Goal: Task Accomplishment & Management: Manage account settings

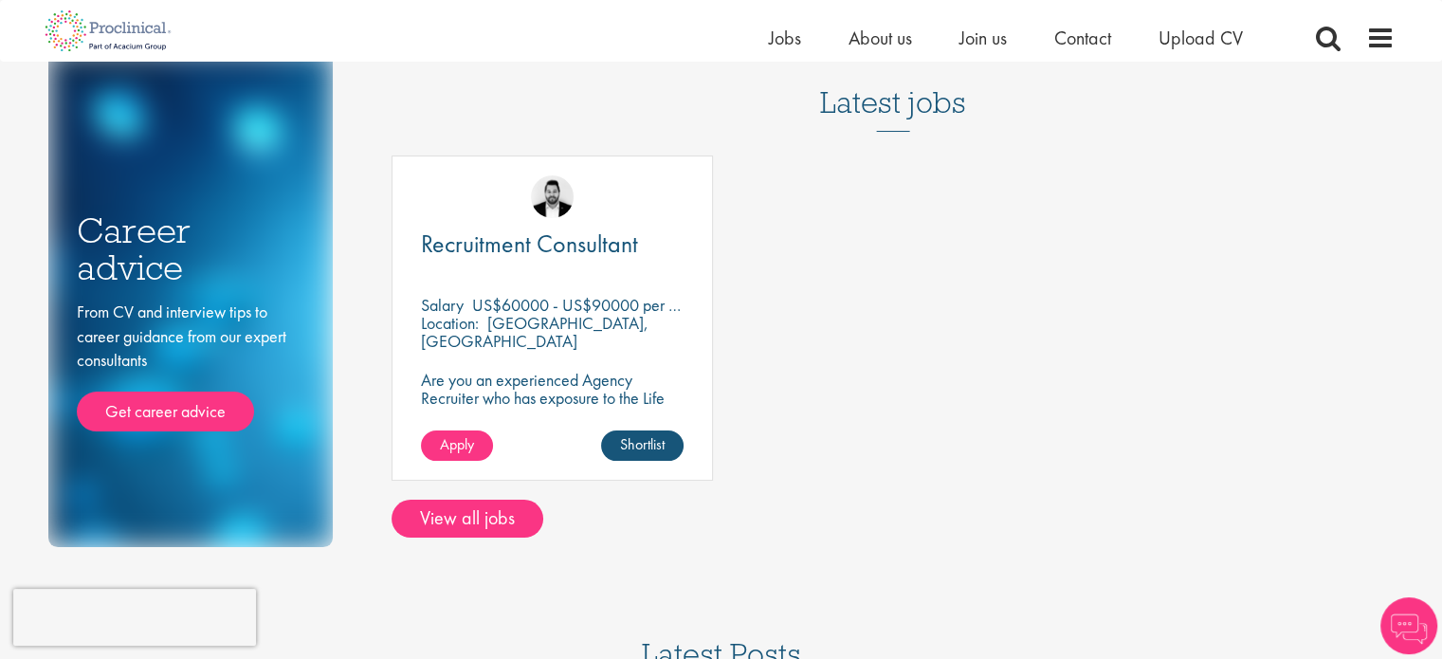
scroll to position [123, 0]
click at [607, 301] on p "US$60000 - US$90000 per annum" at bounding box center [591, 306] width 239 height 22
drag, startPoint x: 613, startPoint y: 304, endPoint x: 596, endPoint y: 306, distance: 17.2
click at [596, 306] on p "US$60000 - US$90000 per annum" at bounding box center [591, 306] width 239 height 22
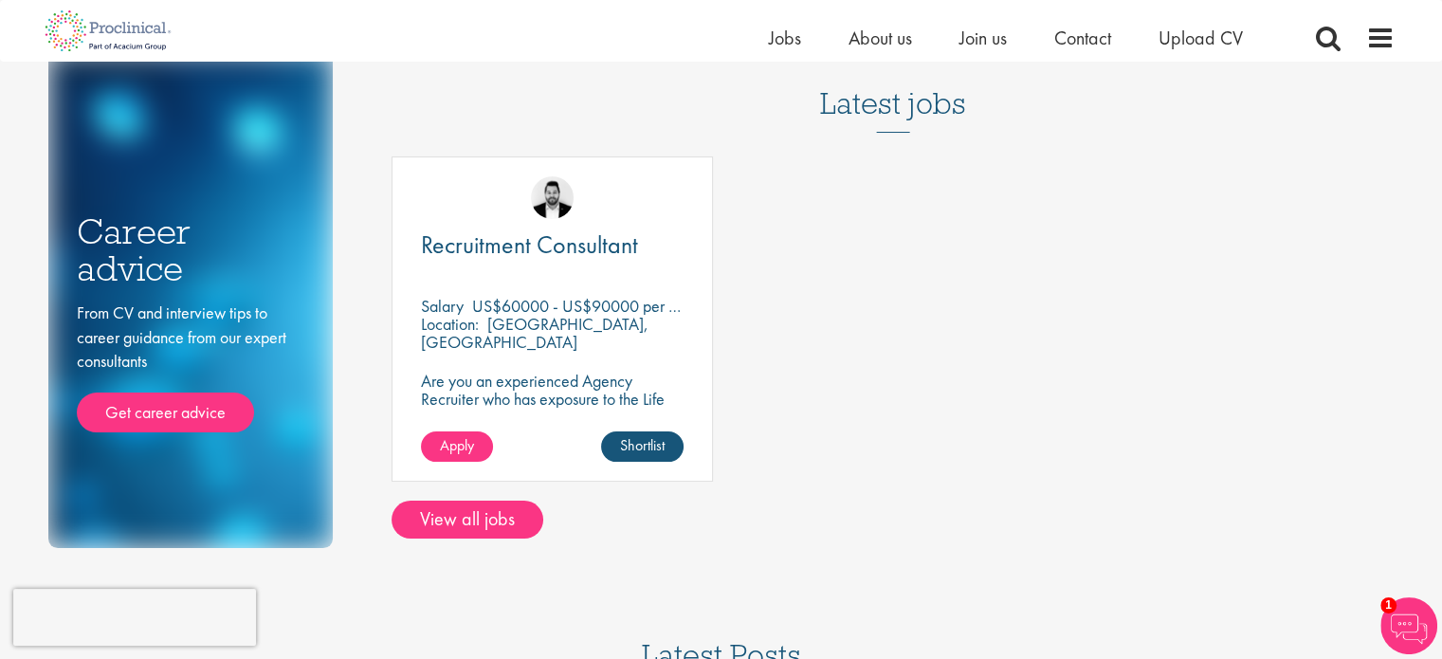
scroll to position [0, 0]
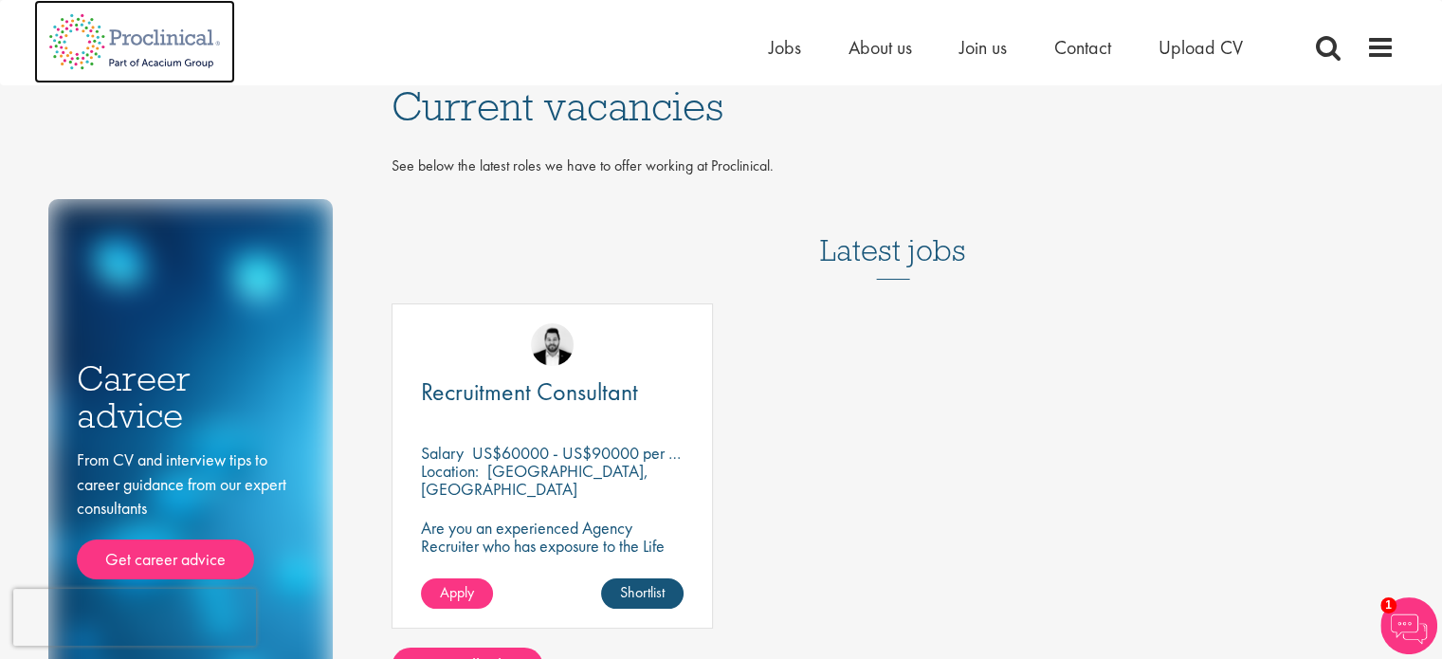
click at [138, 36] on img at bounding box center [134, 41] width 201 height 83
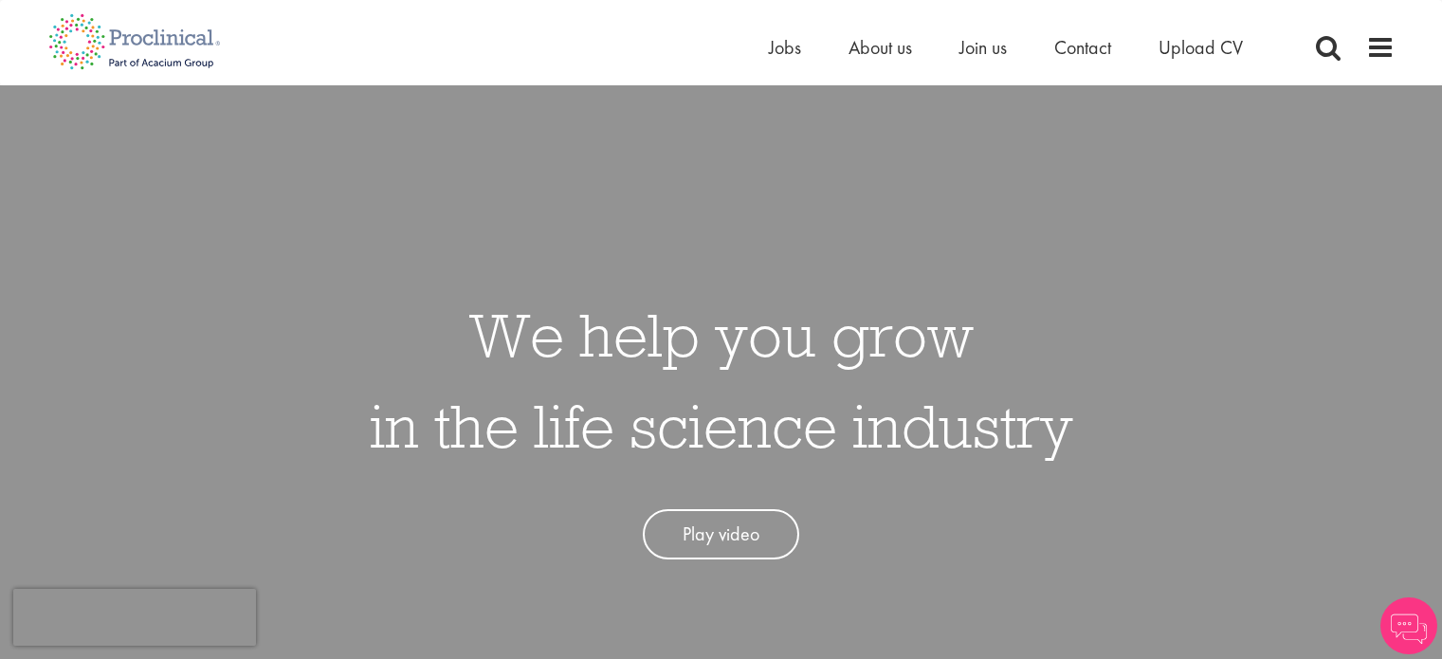
click at [785, 43] on span "Jobs" at bounding box center [785, 47] width 32 height 25
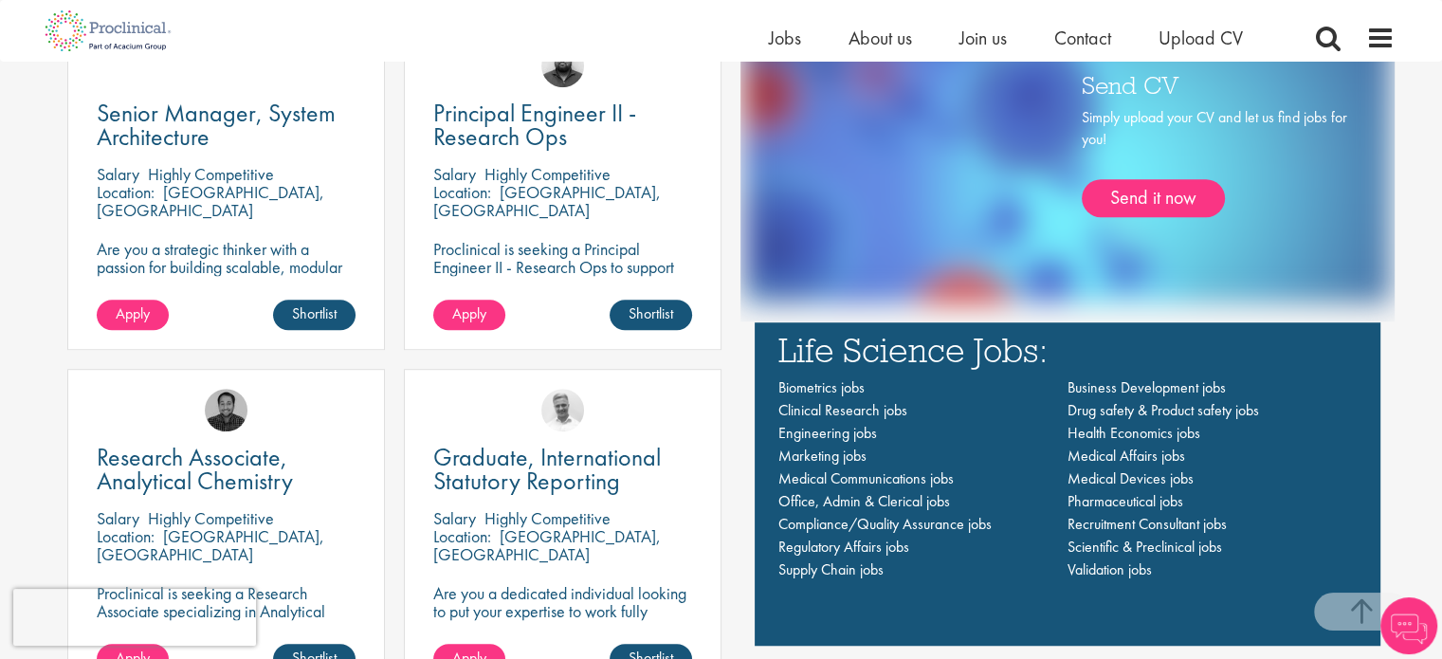
scroll to position [1072, 0]
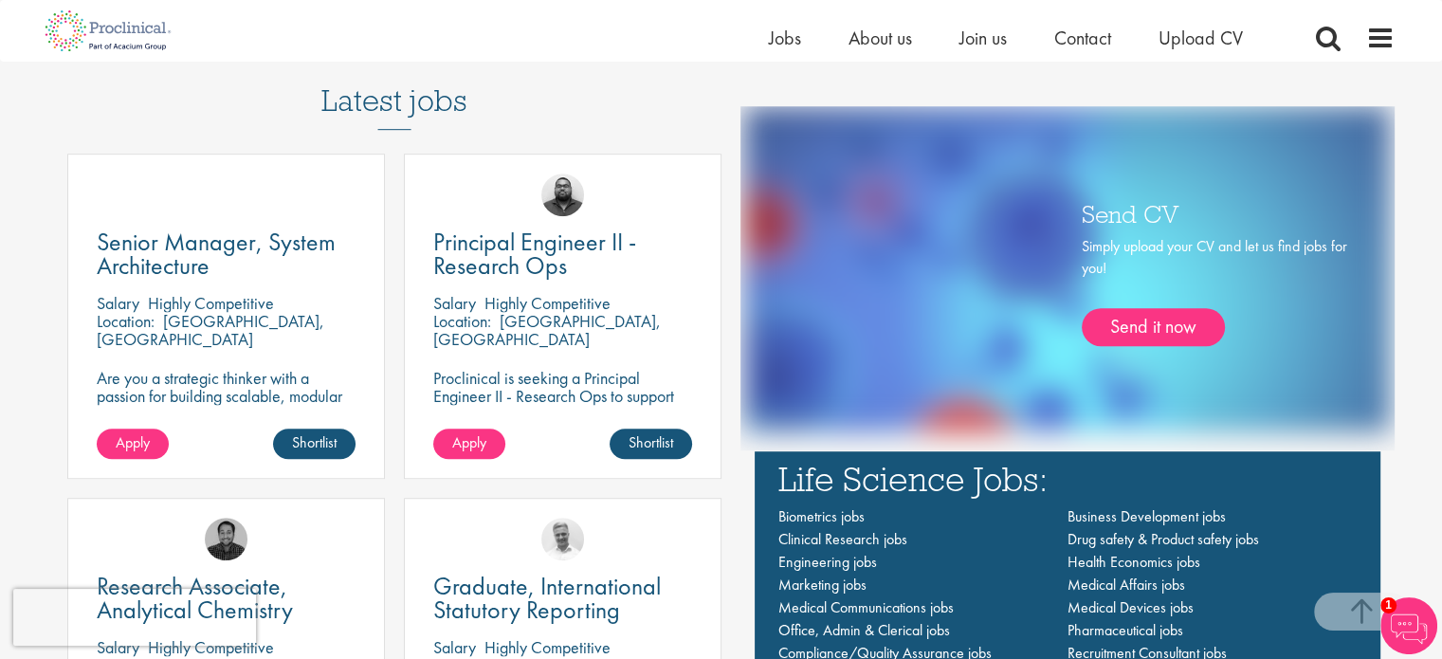
drag, startPoint x: 526, startPoint y: 318, endPoint x: 653, endPoint y: 314, distance: 127.1
click at [653, 314] on div "Location: Basel, Switzerland" at bounding box center [562, 331] width 259 height 38
click at [552, 382] on p "Proclinical is seeking a Principal Engineer II - Research Ops to support extern…" at bounding box center [562, 414] width 259 height 90
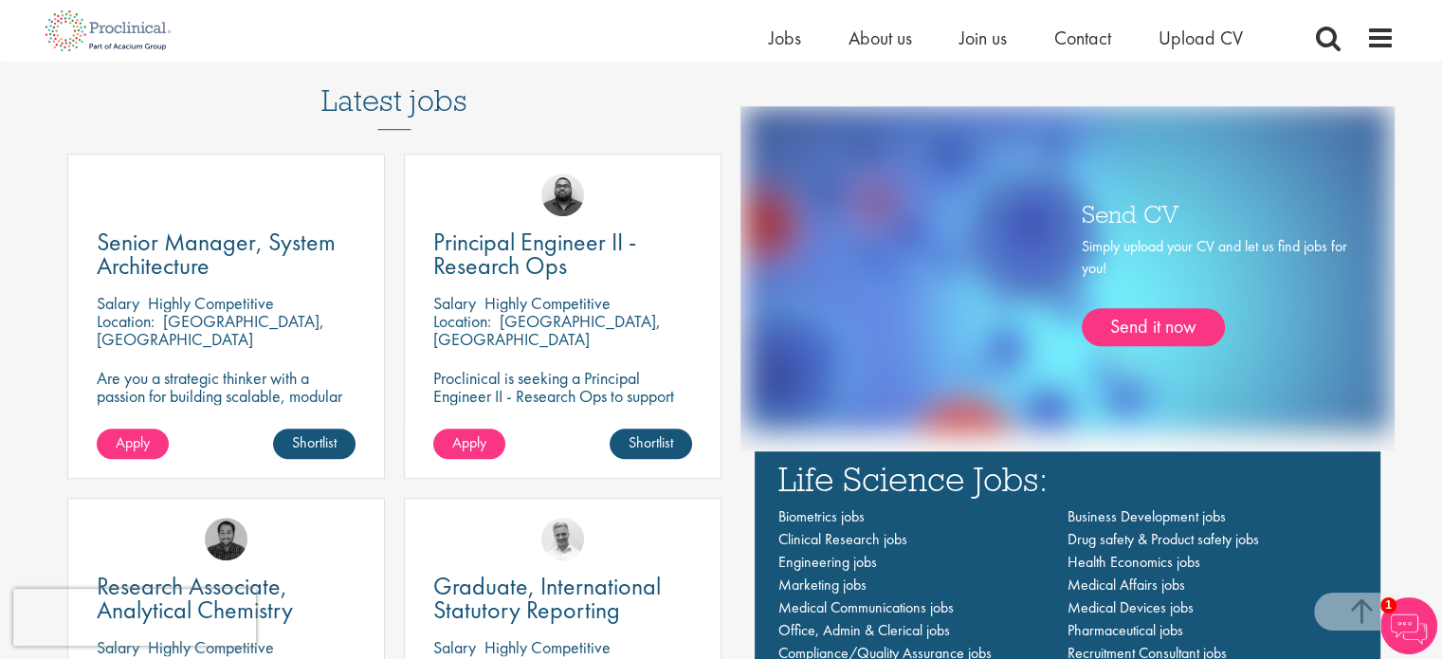
click at [540, 312] on p "[GEOGRAPHIC_DATA], [GEOGRAPHIC_DATA]" at bounding box center [547, 330] width 228 height 40
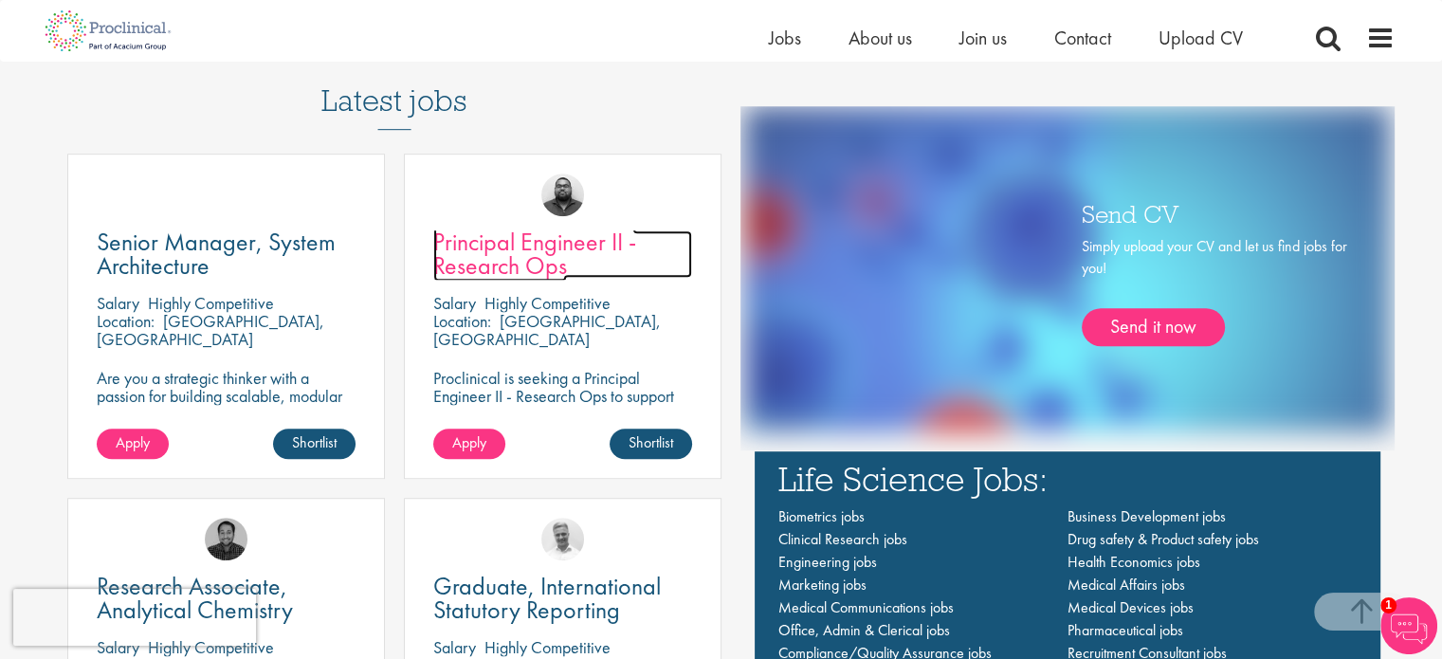
click at [501, 273] on span "Principal Engineer II - Research Ops" at bounding box center [534, 254] width 203 height 56
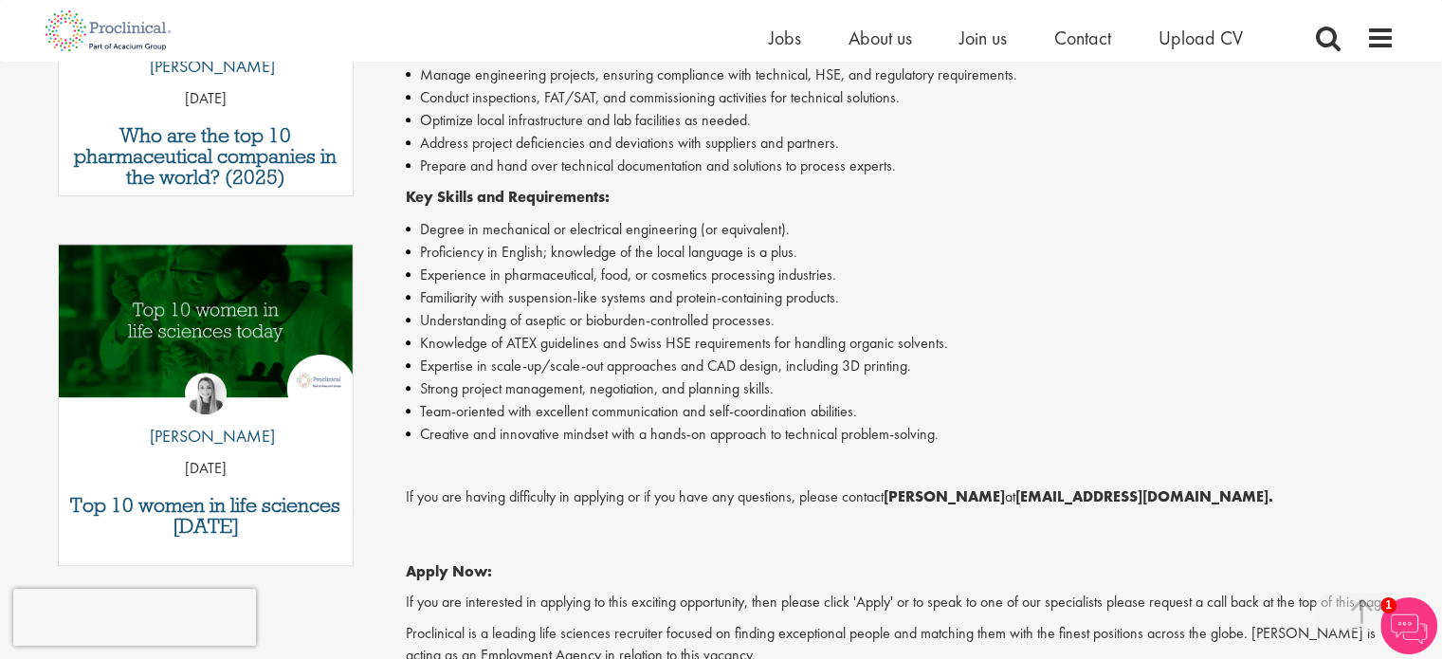
scroll to position [813, 0]
drag, startPoint x: 473, startPoint y: 238, endPoint x: 519, endPoint y: 234, distance: 46.6
click at [519, 242] on li "Proficiency in English; knowledge of the local language is a plus." at bounding box center [900, 253] width 989 height 23
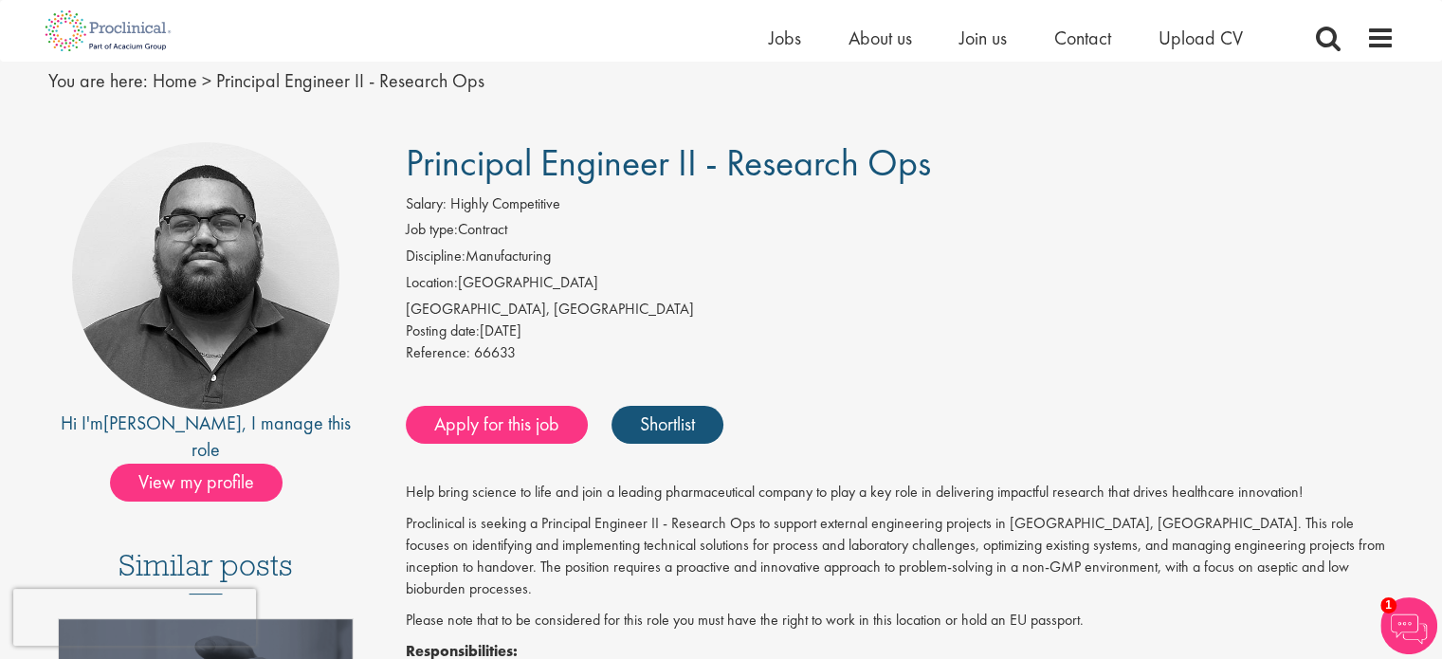
scroll to position [80, 0]
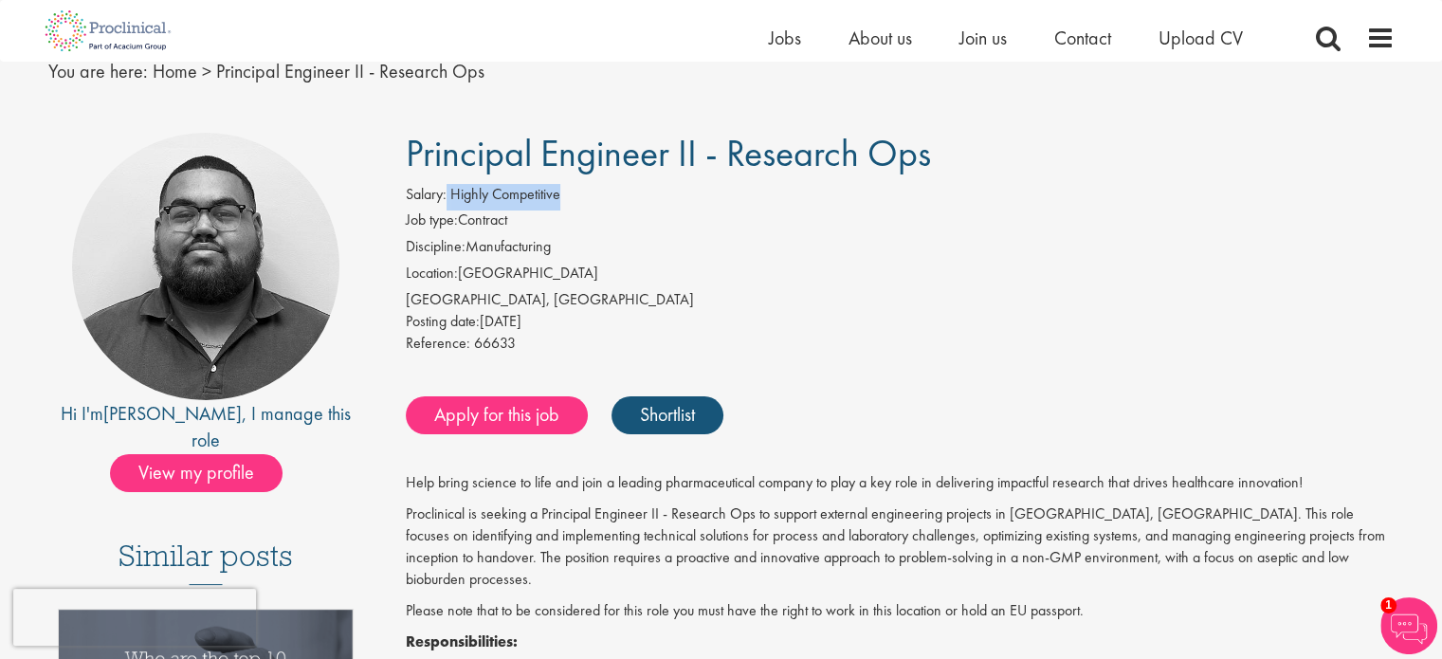
drag, startPoint x: 449, startPoint y: 202, endPoint x: 597, endPoint y: 192, distance: 148.2
click at [597, 192] on div "Salary: Highly Competitive" at bounding box center [900, 197] width 989 height 27
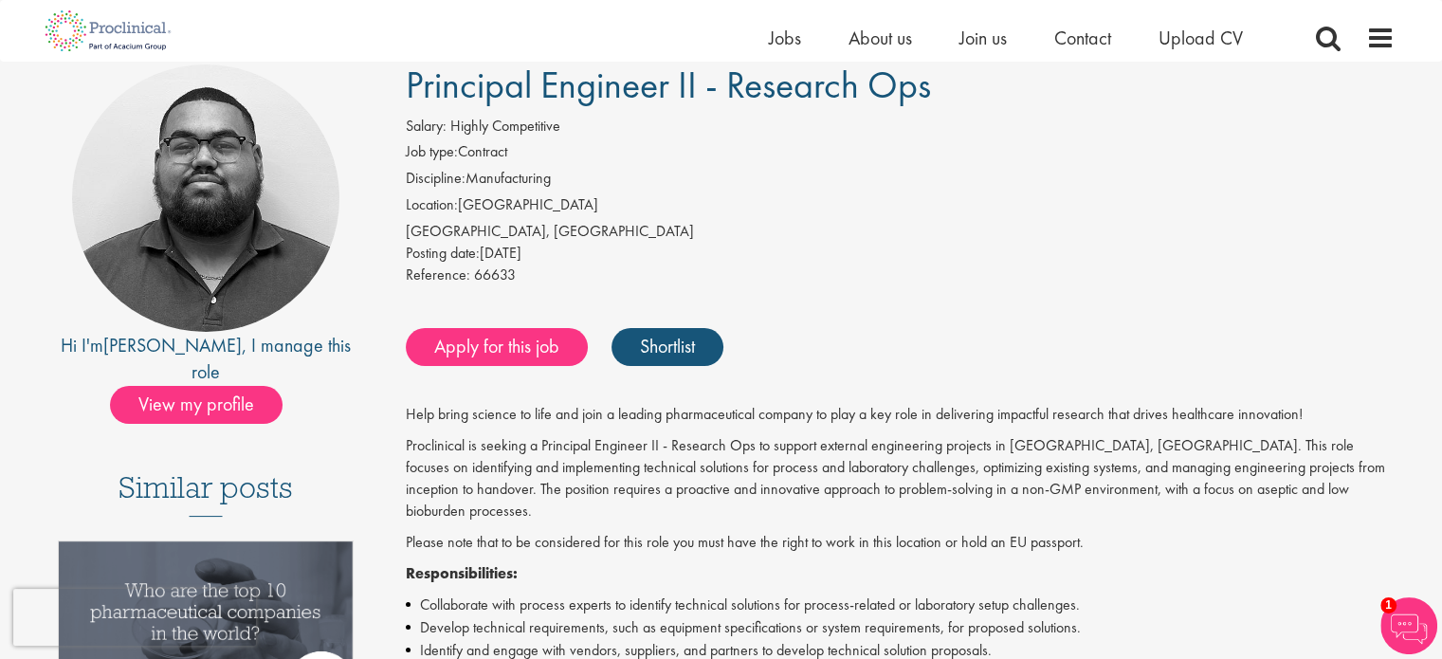
scroll to position [95, 0]
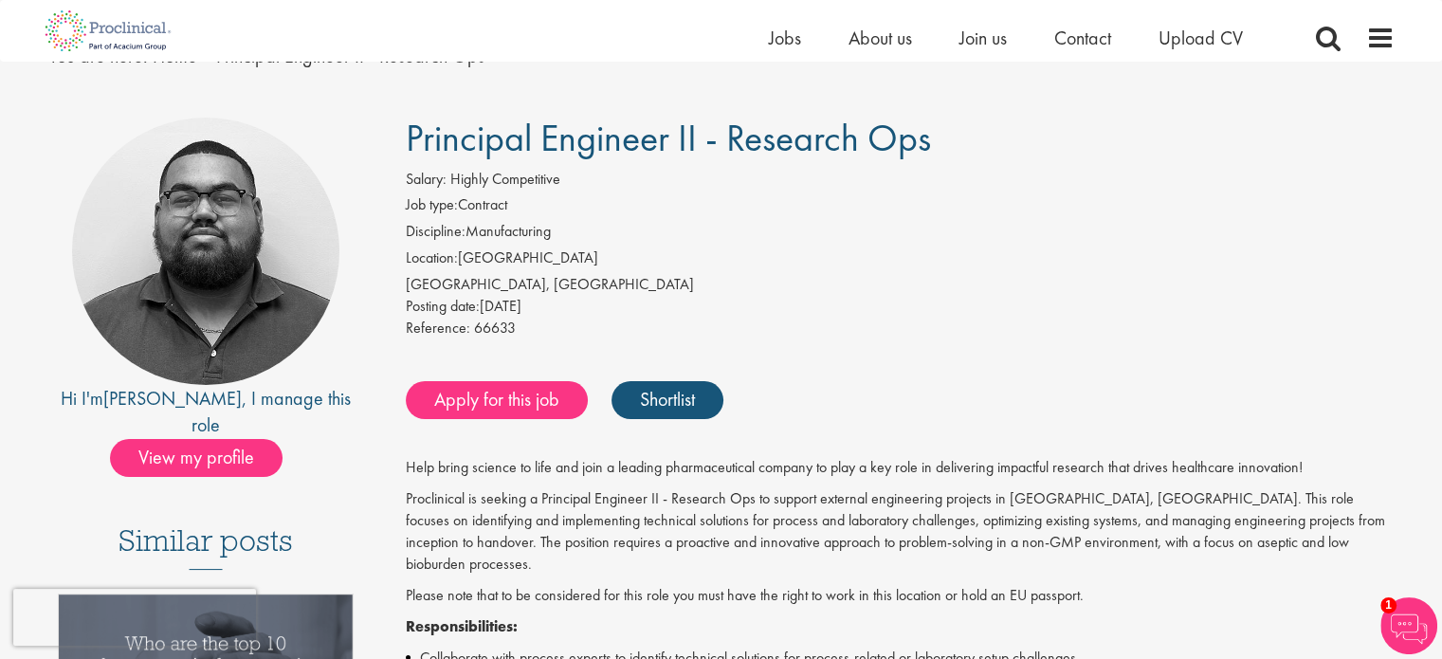
click at [545, 147] on span "Principal Engineer II - Research Ops" at bounding box center [668, 138] width 525 height 48
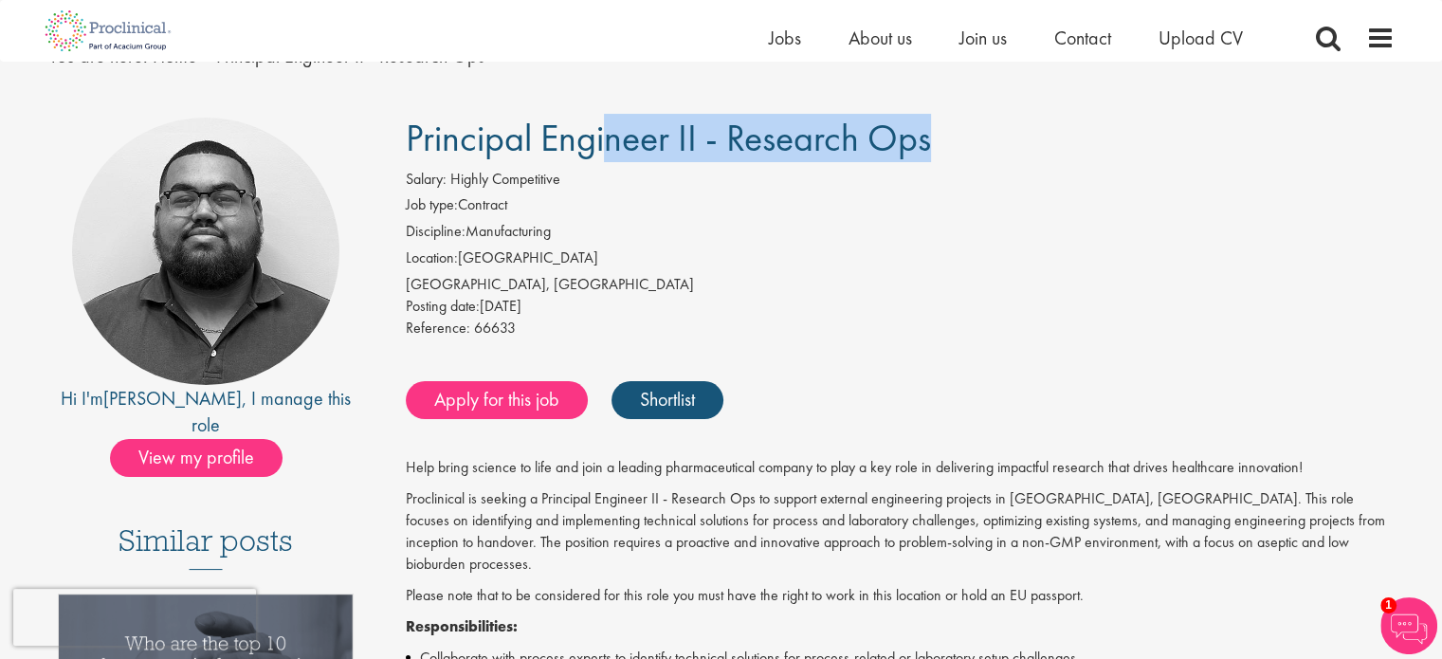
click at [545, 147] on span "Principal Engineer II - Research Ops" at bounding box center [668, 138] width 525 height 48
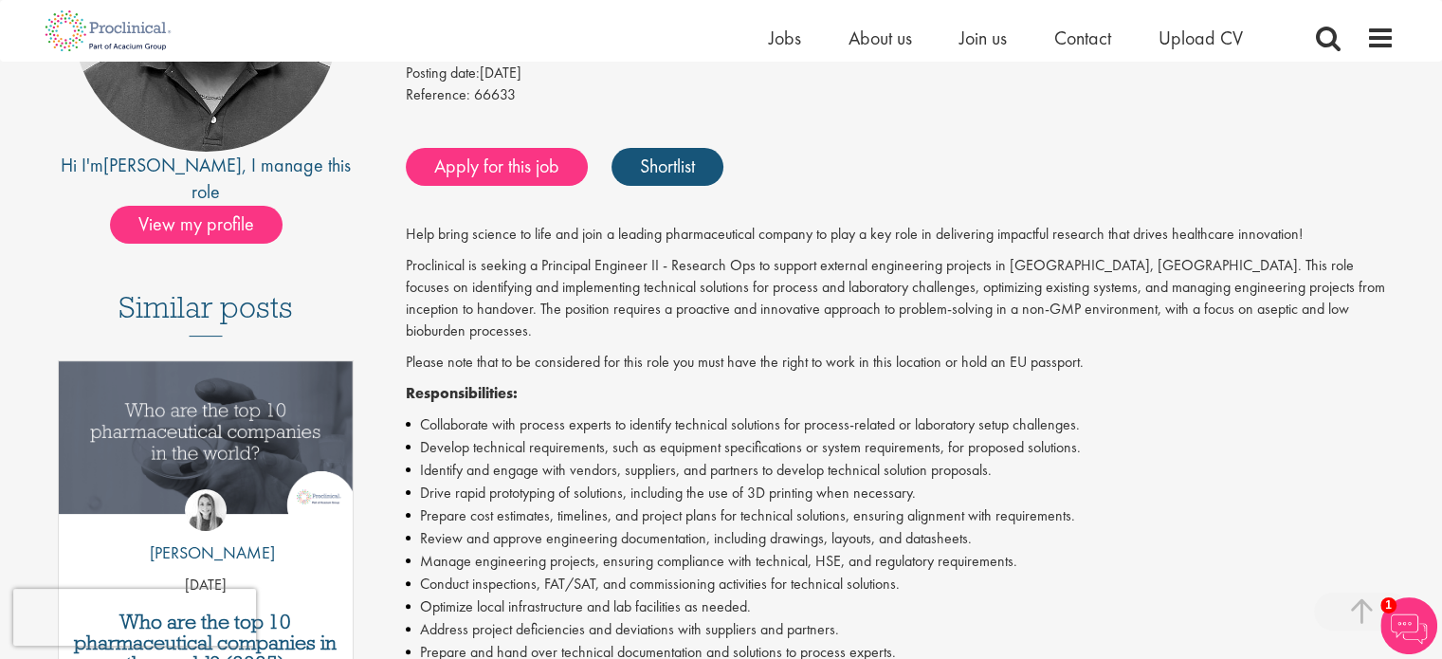
scroll to position [326, 0]
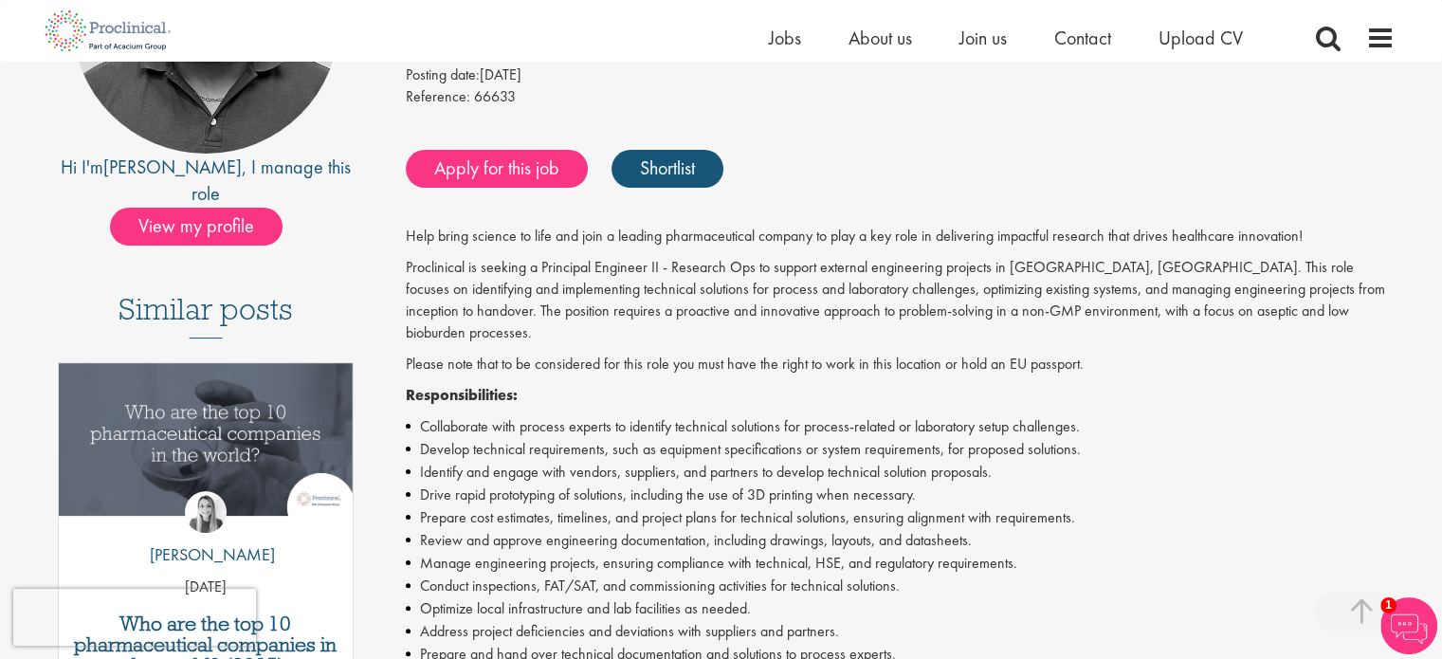
click at [714, 438] on li "Develop technical requirements, such as equipment specifications or system requ…" at bounding box center [900, 449] width 989 height 23
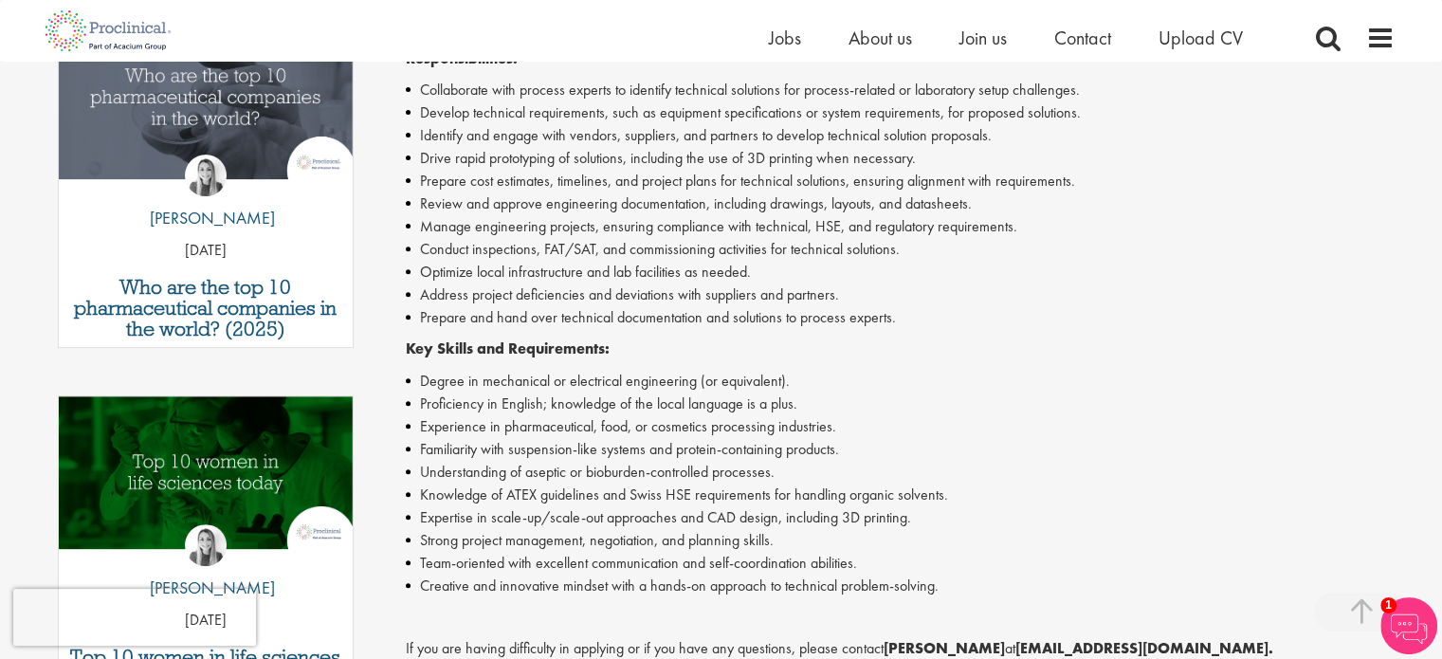
click at [554, 238] on li "Conduct inspections, FAT/SAT, and commissioning activities for technical soluti…" at bounding box center [900, 249] width 989 height 23
click at [562, 238] on li "Conduct inspections, FAT/SAT, and commissioning activities for technical soluti…" at bounding box center [900, 249] width 989 height 23
click at [546, 238] on li "Conduct inspections, FAT/SAT, and commissioning activities for technical soluti…" at bounding box center [900, 249] width 989 height 23
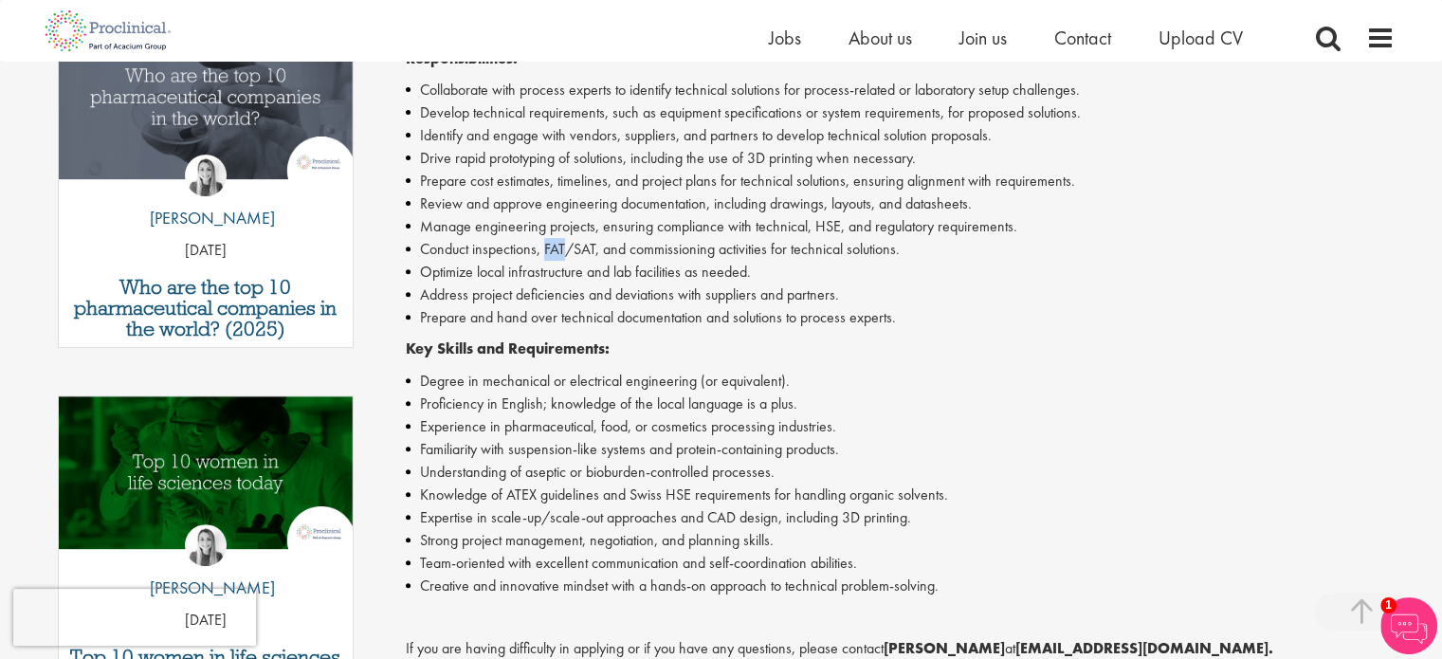
click at [546, 238] on li "Conduct inspections, FAT/SAT, and commissioning activities for technical soluti…" at bounding box center [900, 249] width 989 height 23
drag, startPoint x: 546, startPoint y: 230, endPoint x: 547, endPoint y: 191, distance: 38.9
click at [547, 192] on li "Review and approve engineering documentation, including drawings, layouts, and …" at bounding box center [900, 203] width 989 height 23
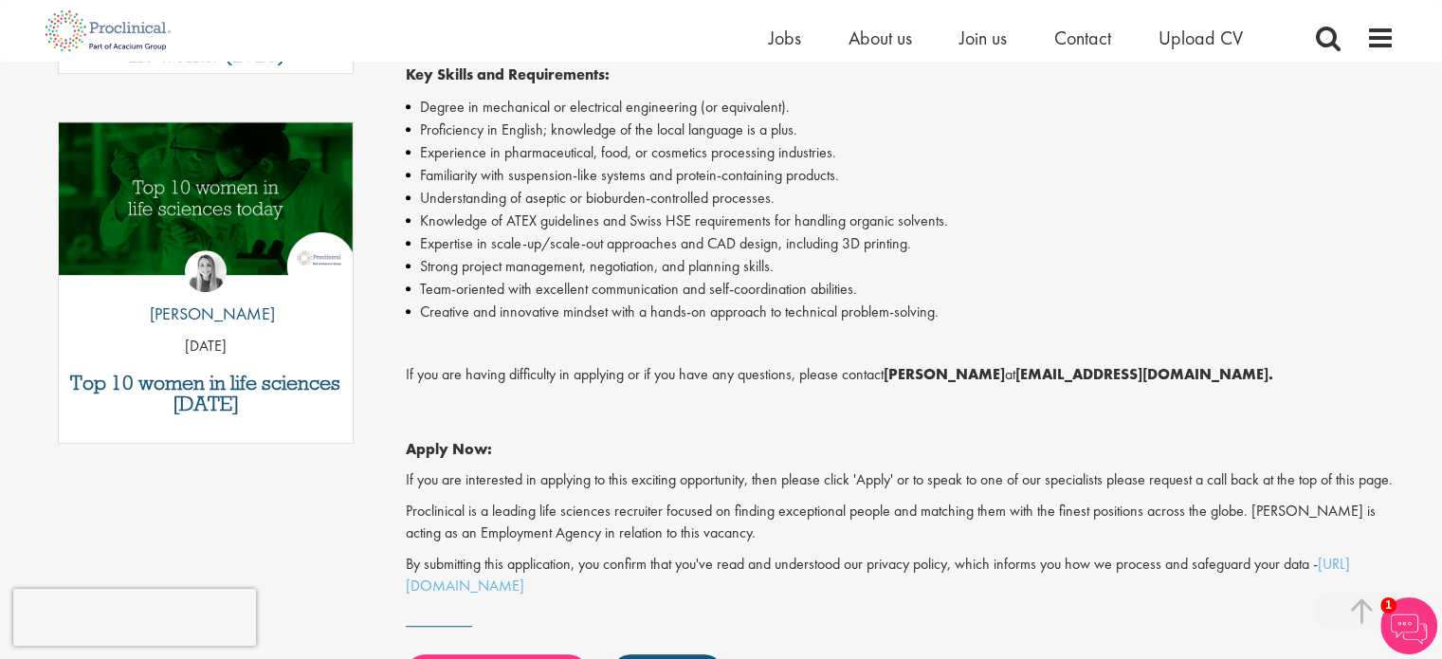
scroll to position [935, 0]
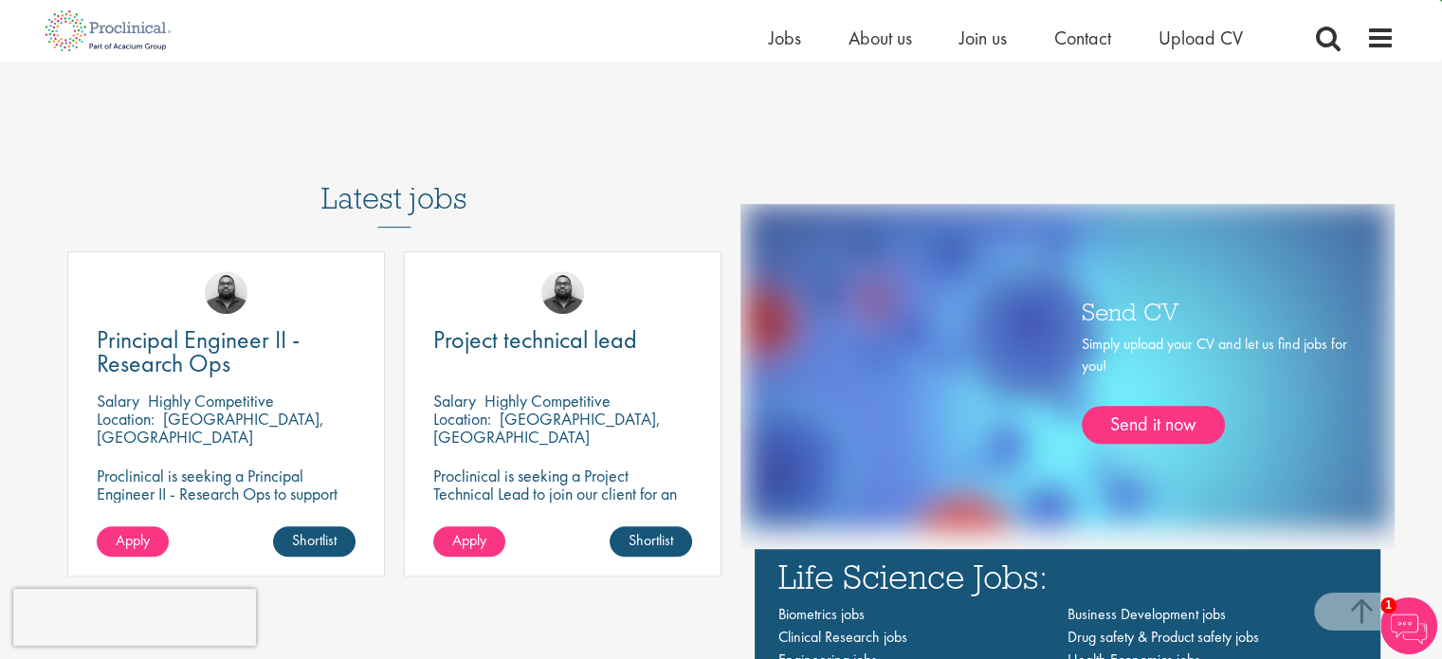
scroll to position [974, 0]
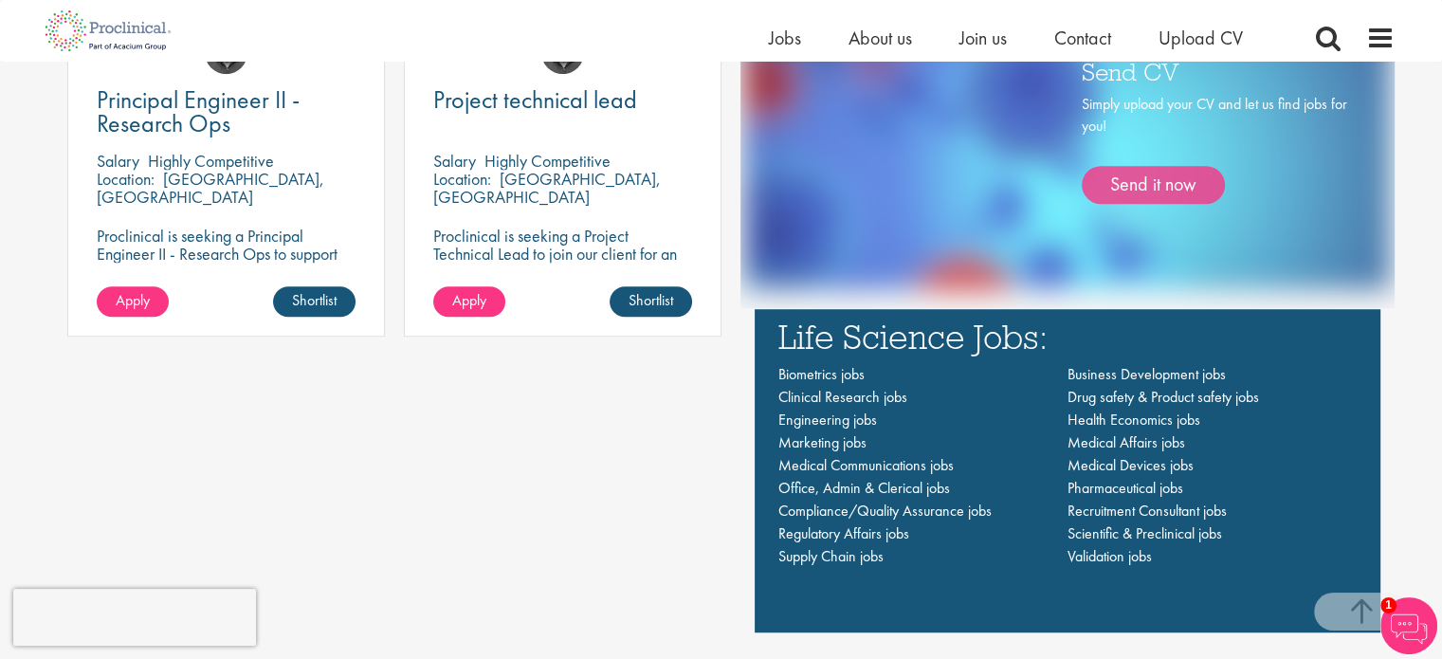
scroll to position [1215, 0]
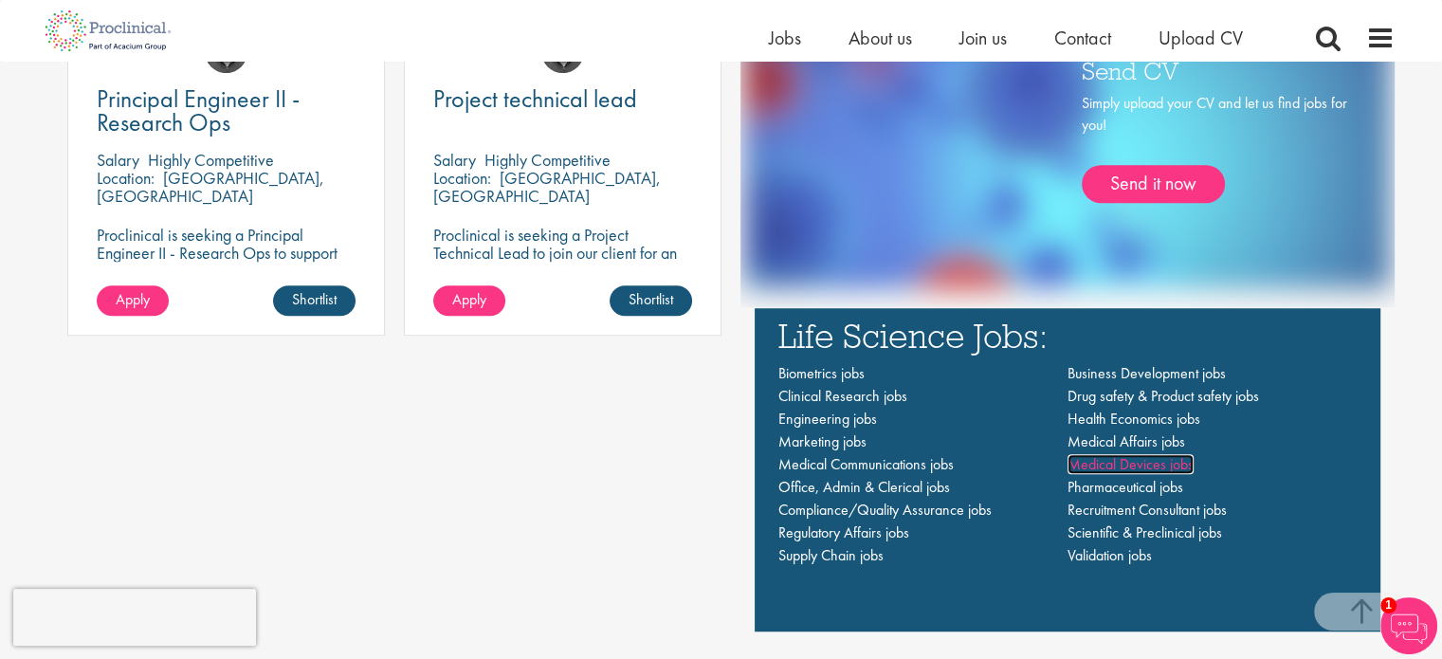
click at [1157, 460] on span "Medical Devices jobs" at bounding box center [1130, 464] width 126 height 20
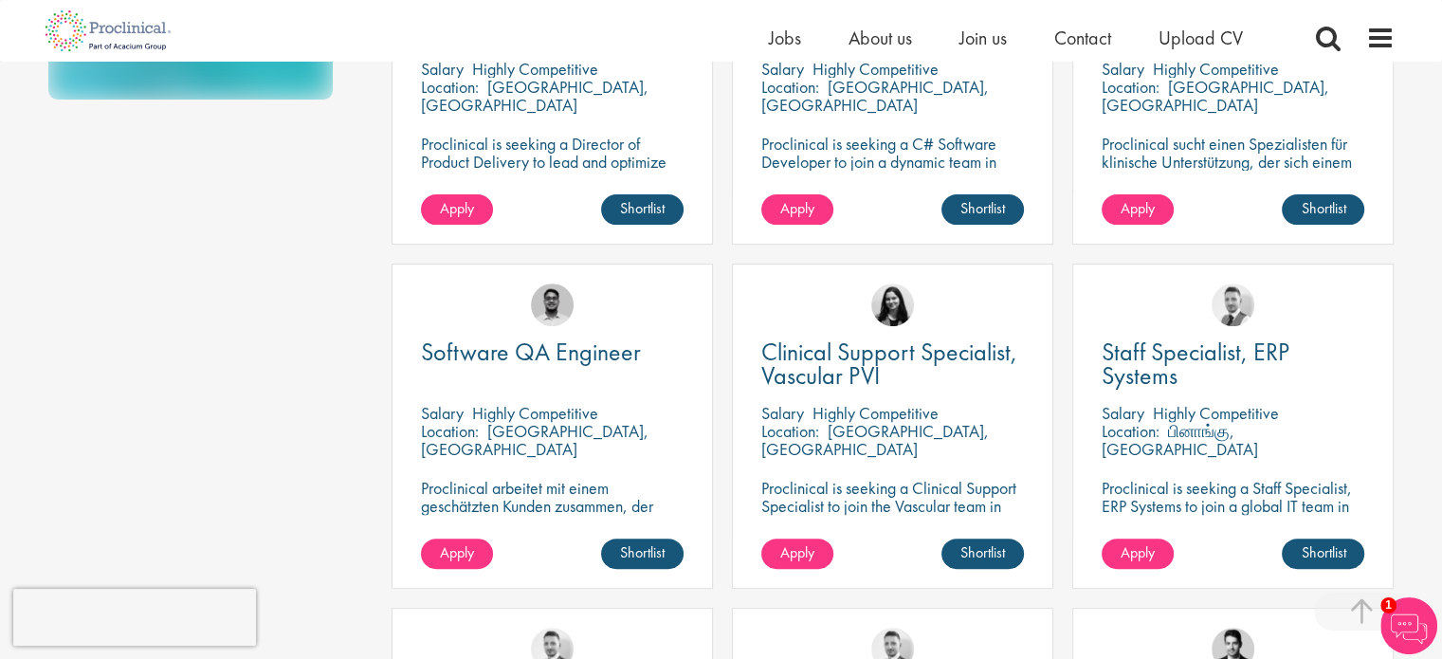
scroll to position [647, 0]
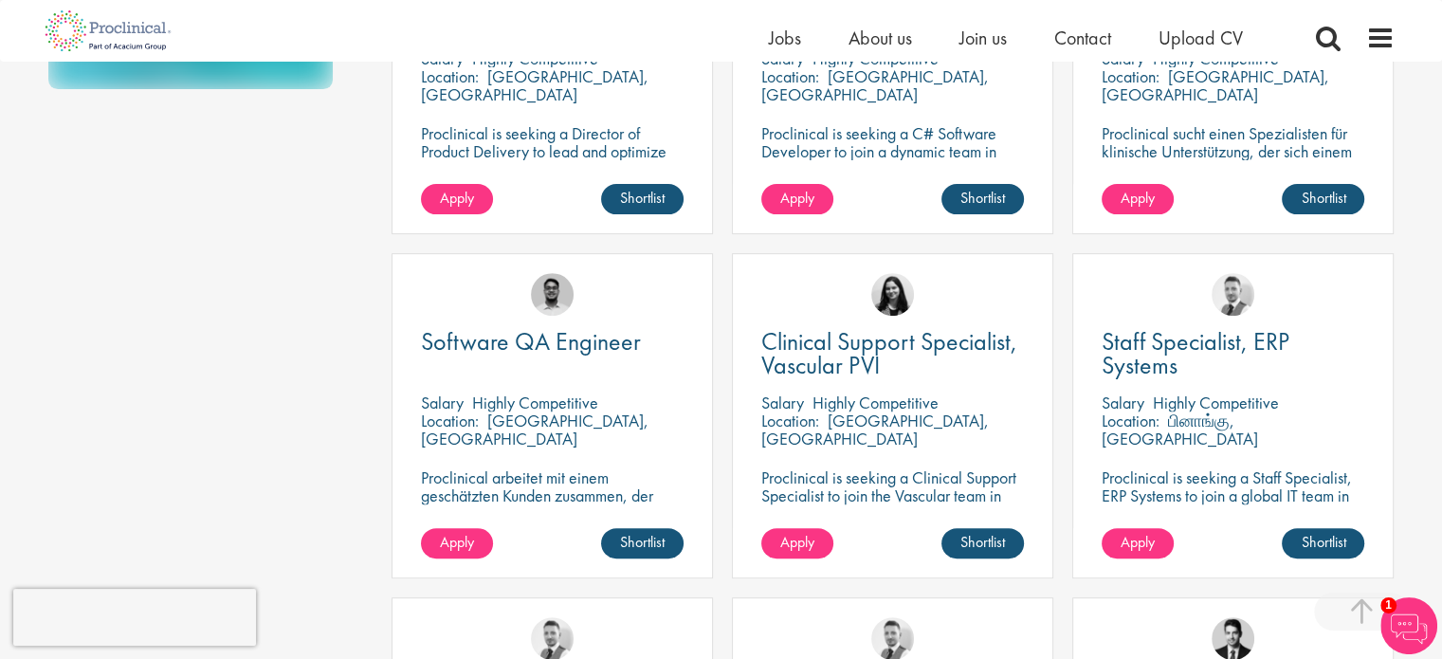
click at [549, 419] on p "[GEOGRAPHIC_DATA], [GEOGRAPHIC_DATA]" at bounding box center [535, 430] width 228 height 40
click at [576, 501] on p "Proclinical arbeitet mit einem geschätzten Kunden zusammen, der einen Software-…" at bounding box center [552, 504] width 263 height 72
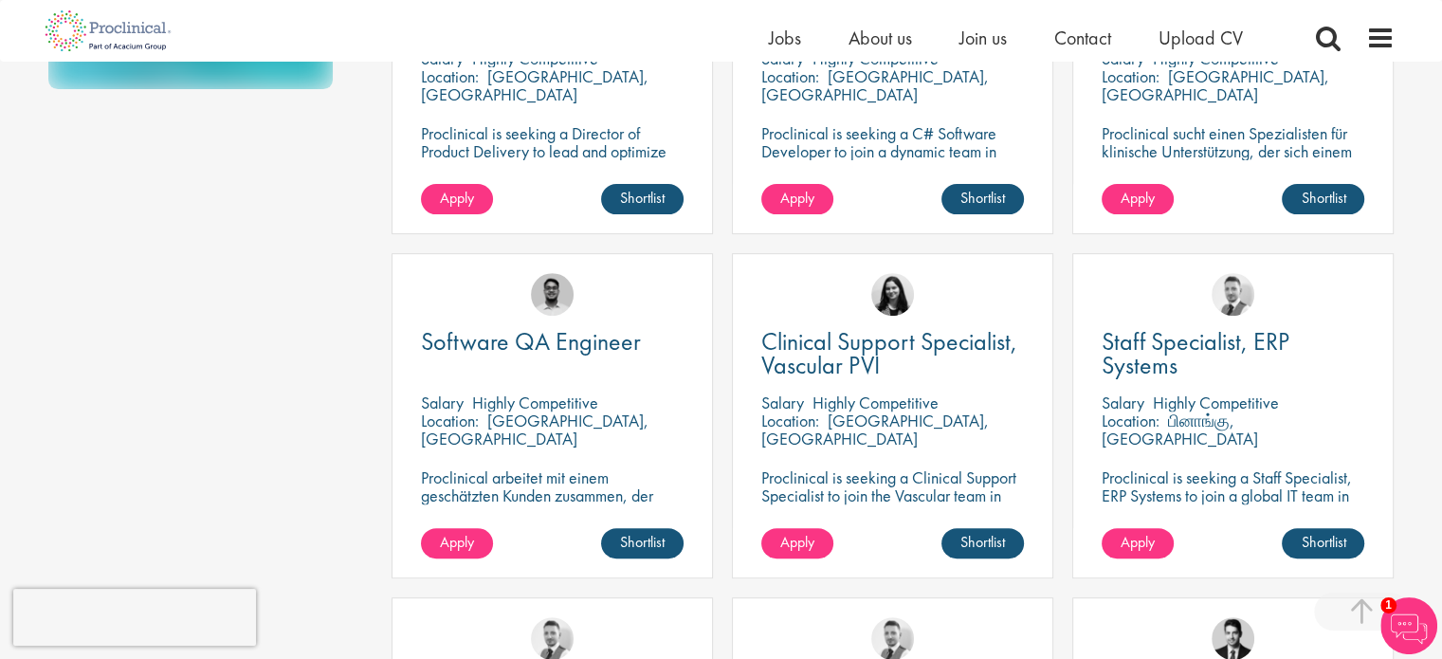
click at [572, 422] on p "[GEOGRAPHIC_DATA], [GEOGRAPHIC_DATA]" at bounding box center [535, 430] width 228 height 40
click at [1258, 429] on p "பினாங்கு, [GEOGRAPHIC_DATA]" at bounding box center [1179, 430] width 156 height 40
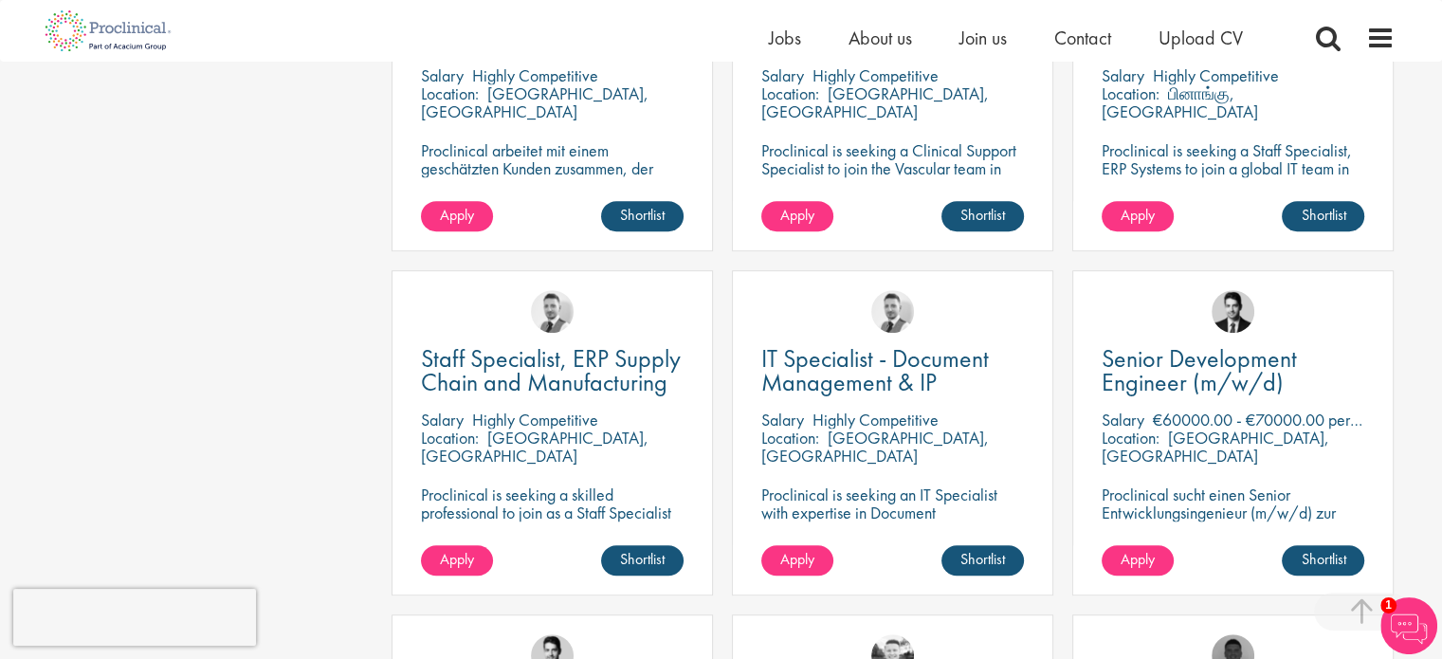
scroll to position [974, 0]
drag, startPoint x: 1282, startPoint y: 420, endPoint x: 1299, endPoint y: 423, distance: 17.3
click at [1299, 423] on p "€60000.00 - €70000.00 per annum" at bounding box center [1275, 420] width 244 height 22
click at [1251, 437] on p "[GEOGRAPHIC_DATA], [GEOGRAPHIC_DATA]" at bounding box center [1215, 447] width 228 height 40
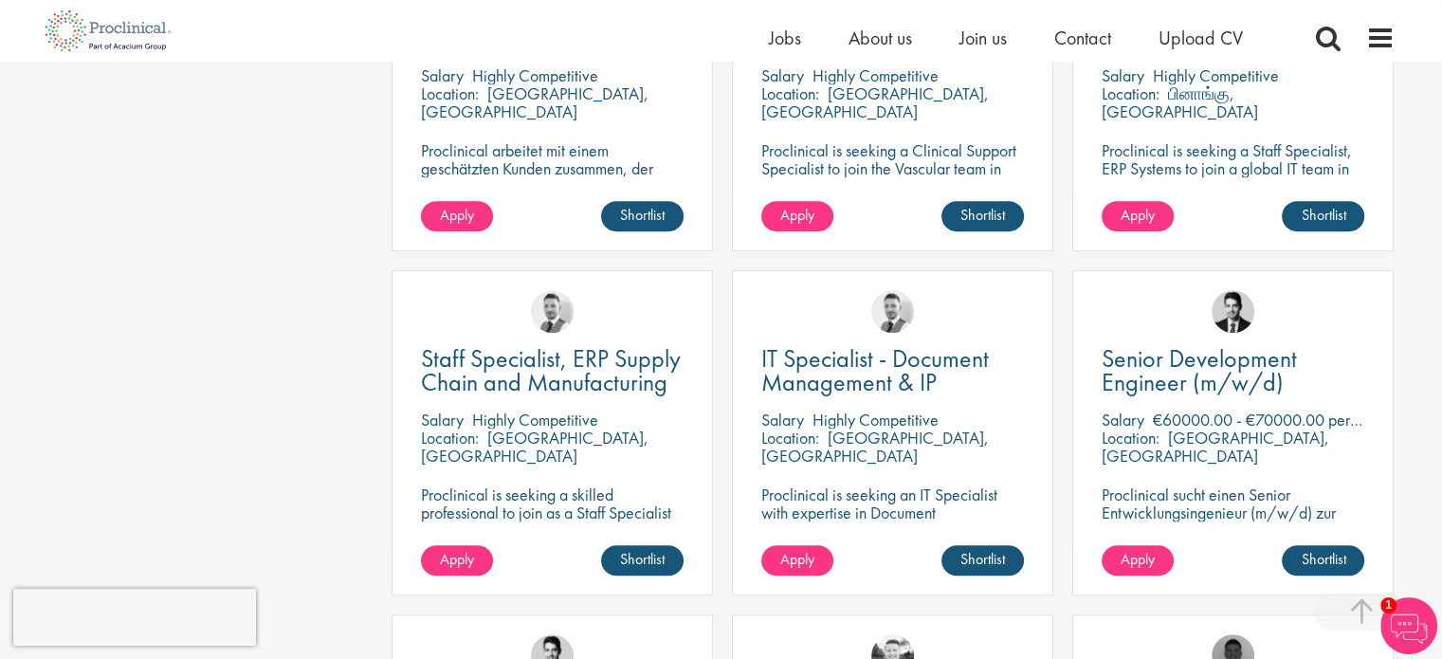
click at [1179, 431] on p "[GEOGRAPHIC_DATA], [GEOGRAPHIC_DATA]" at bounding box center [1215, 447] width 228 height 40
drag, startPoint x: 1179, startPoint y: 421, endPoint x: 1297, endPoint y: 425, distance: 117.6
click at [1297, 425] on p "€60000.00 - €70000.00 per annum" at bounding box center [1275, 420] width 244 height 22
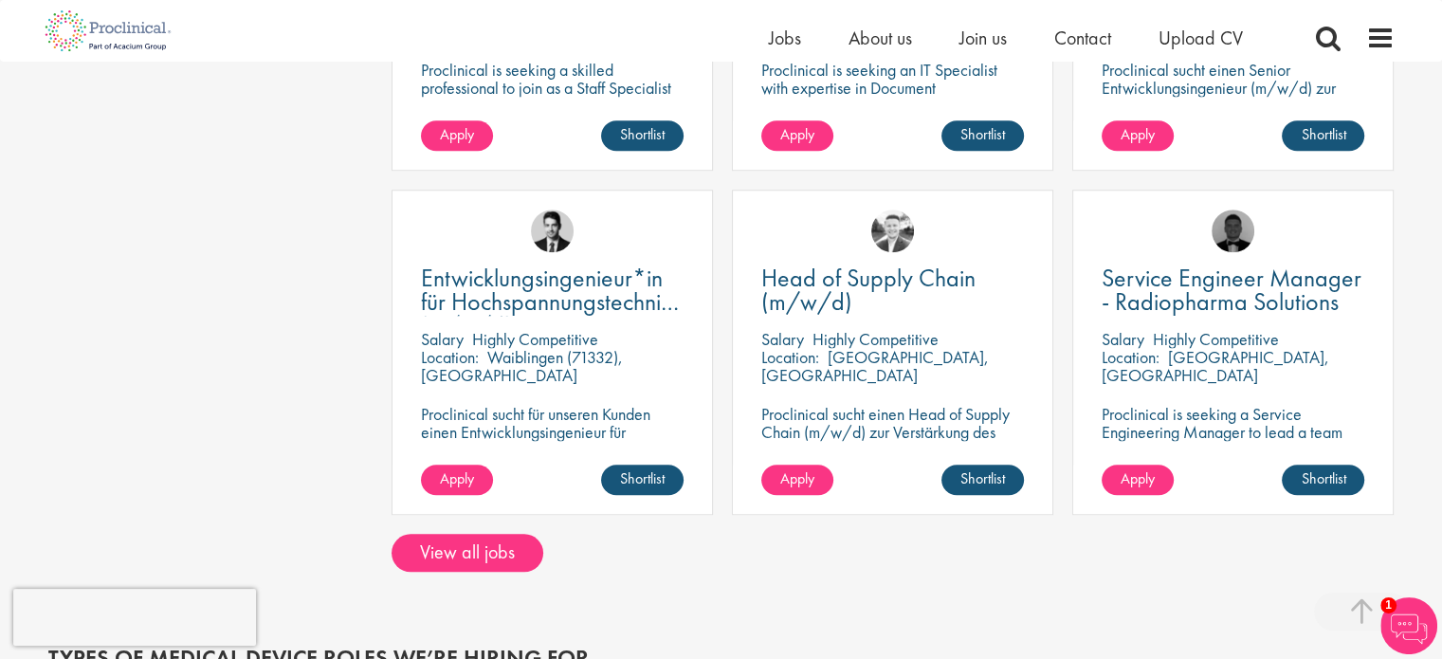
scroll to position [1398, 0]
click at [501, 566] on link "View all jobs" at bounding box center [467, 554] width 152 height 38
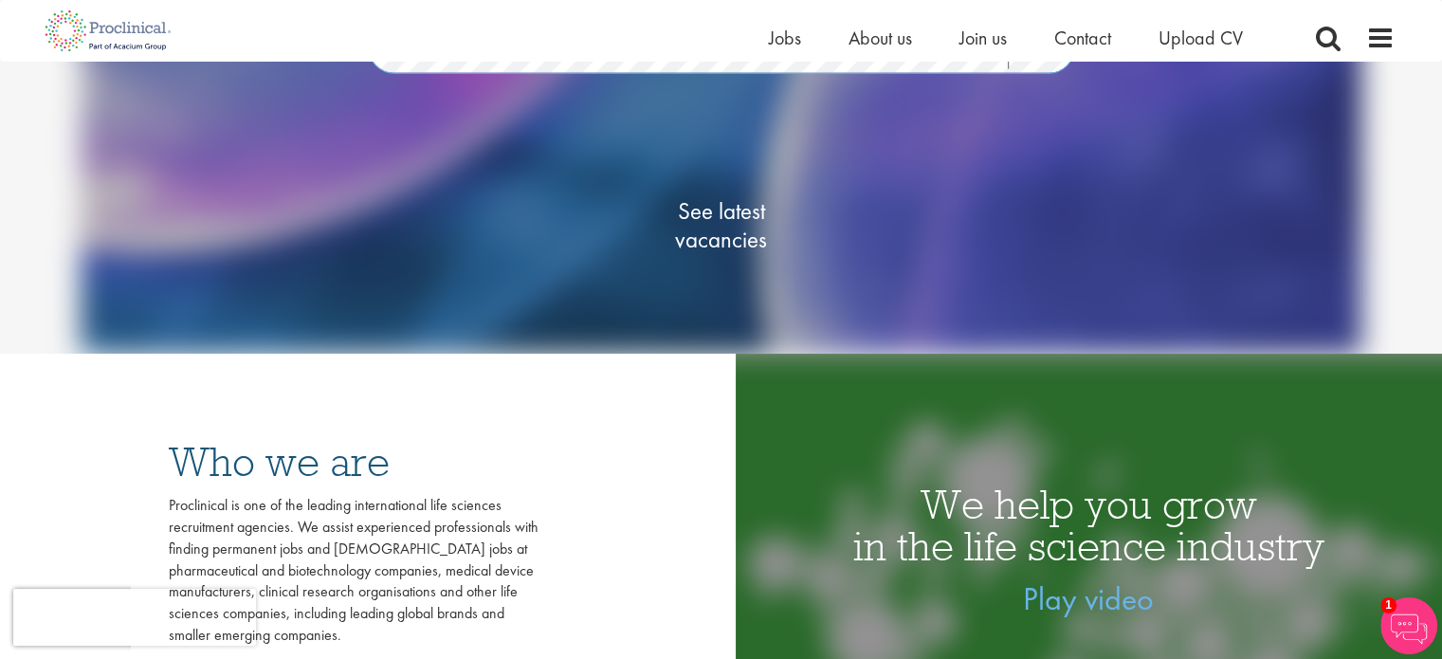
scroll to position [269, 0]
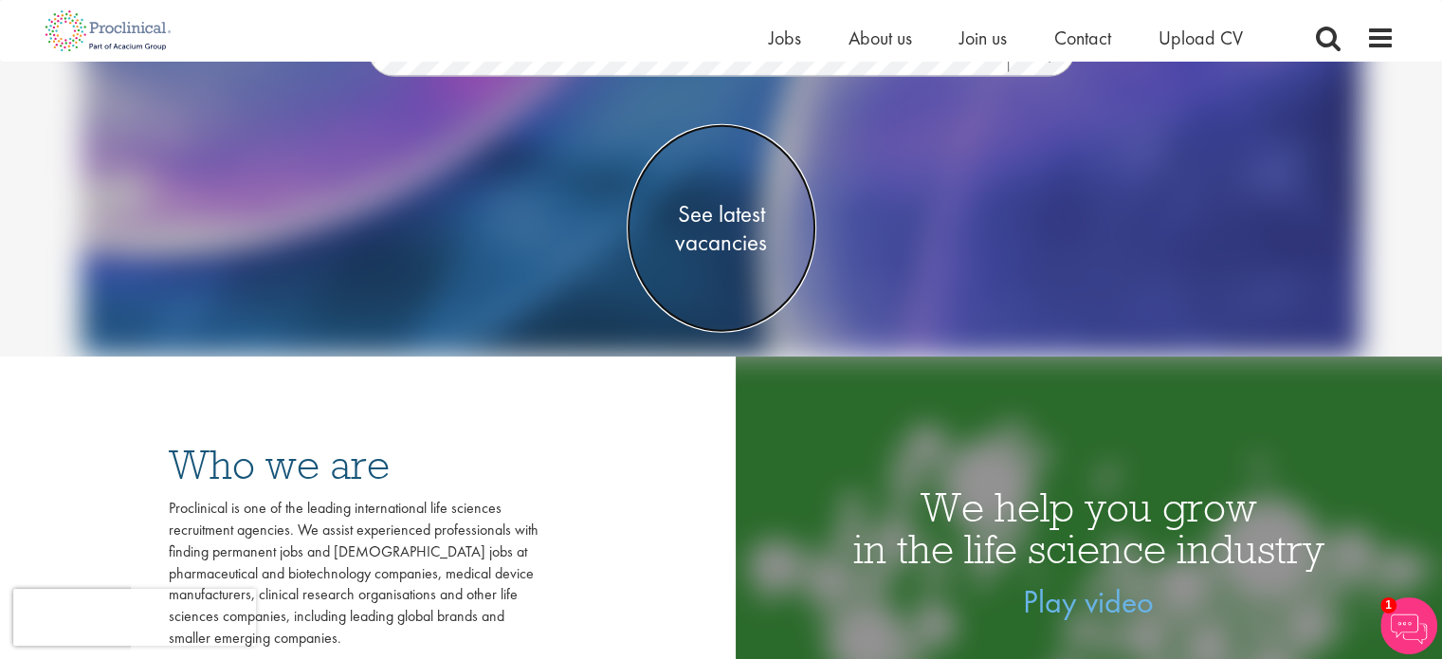
click at [702, 245] on span "See latest vacancies" at bounding box center [722, 228] width 190 height 57
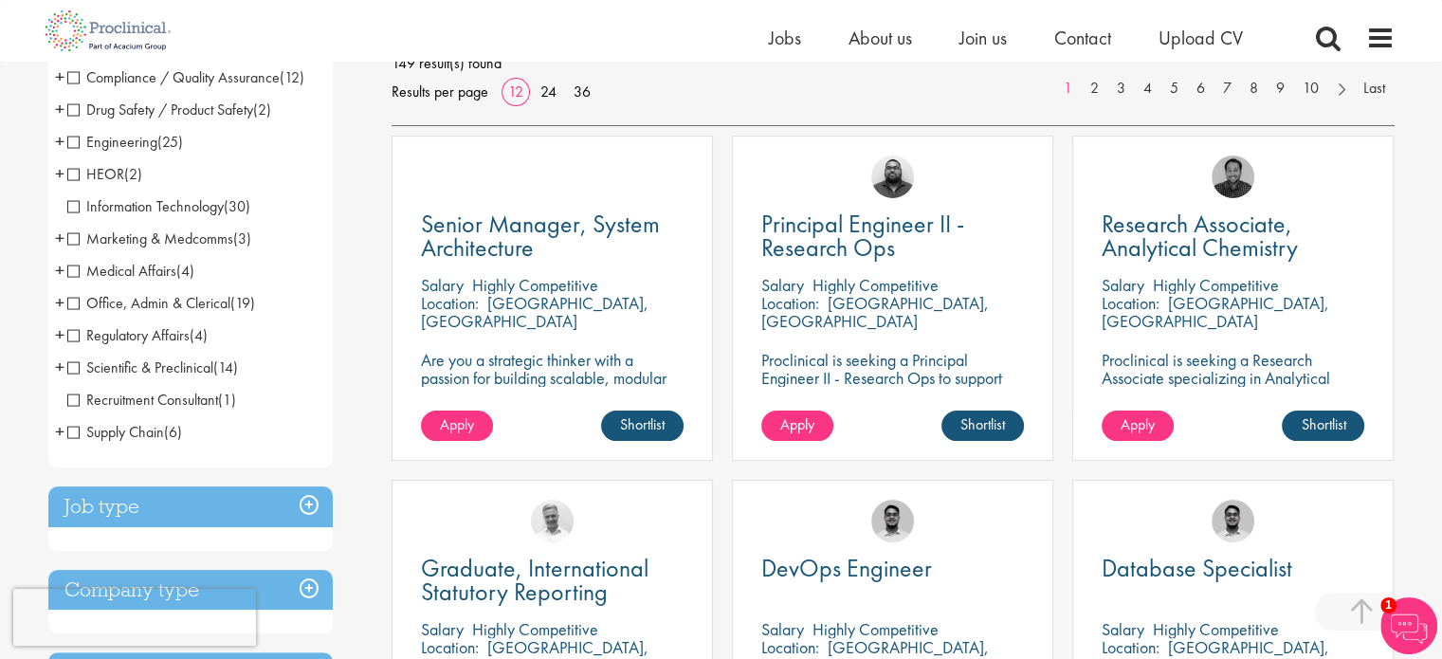
scroll to position [295, 0]
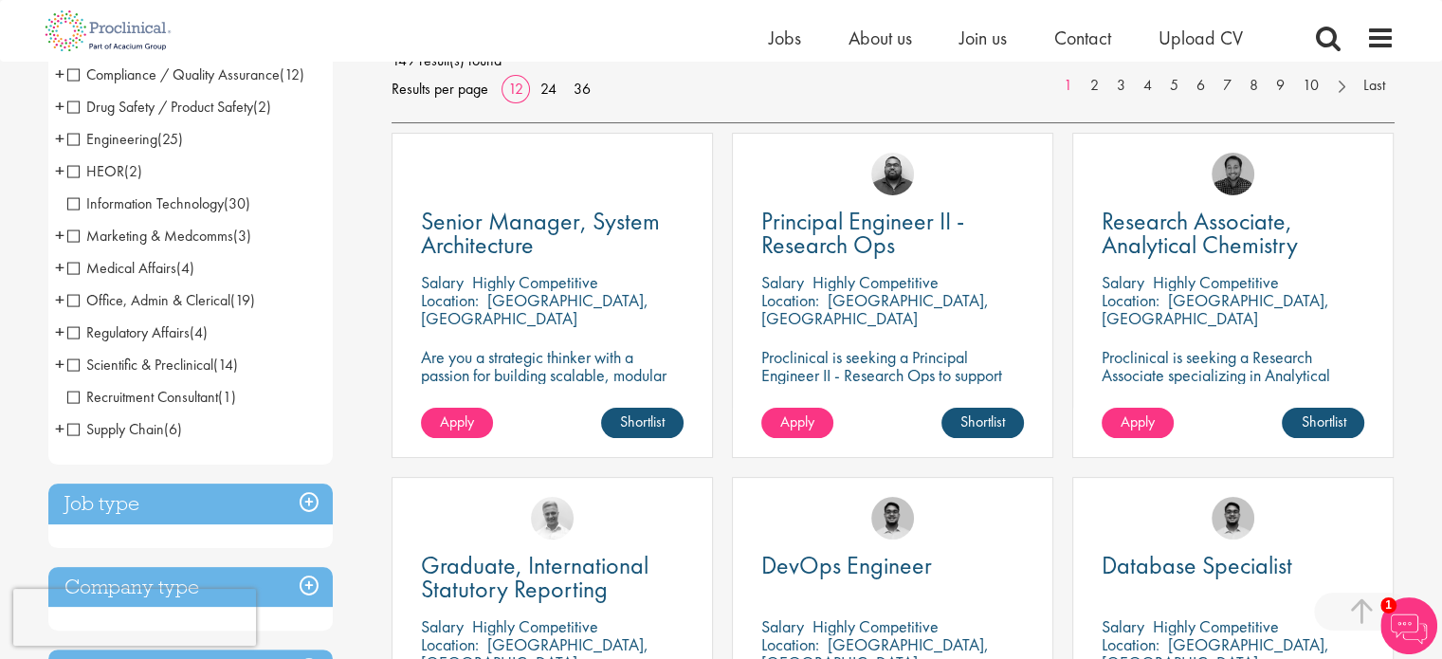
click at [866, 365] on p "Proclinical is seeking a Principal Engineer II - Research Ops to support extern…" at bounding box center [892, 393] width 263 height 90
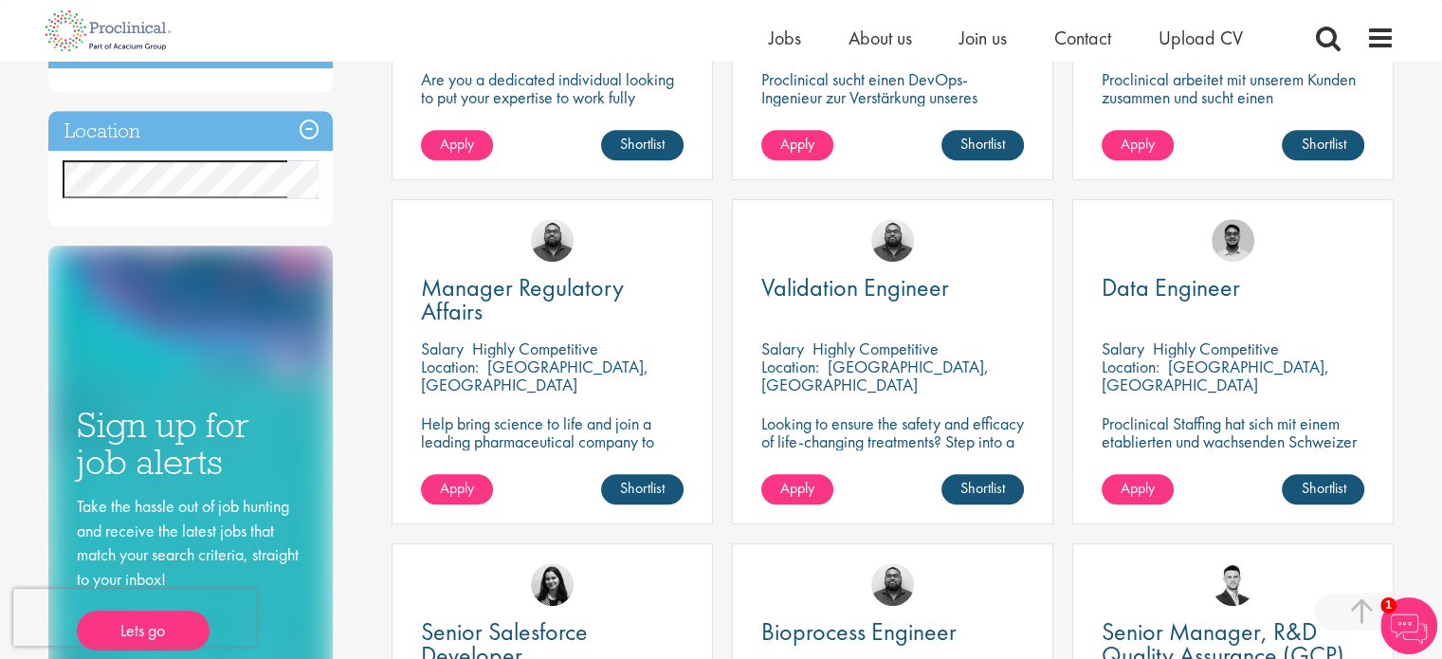
scroll to position [918, 0]
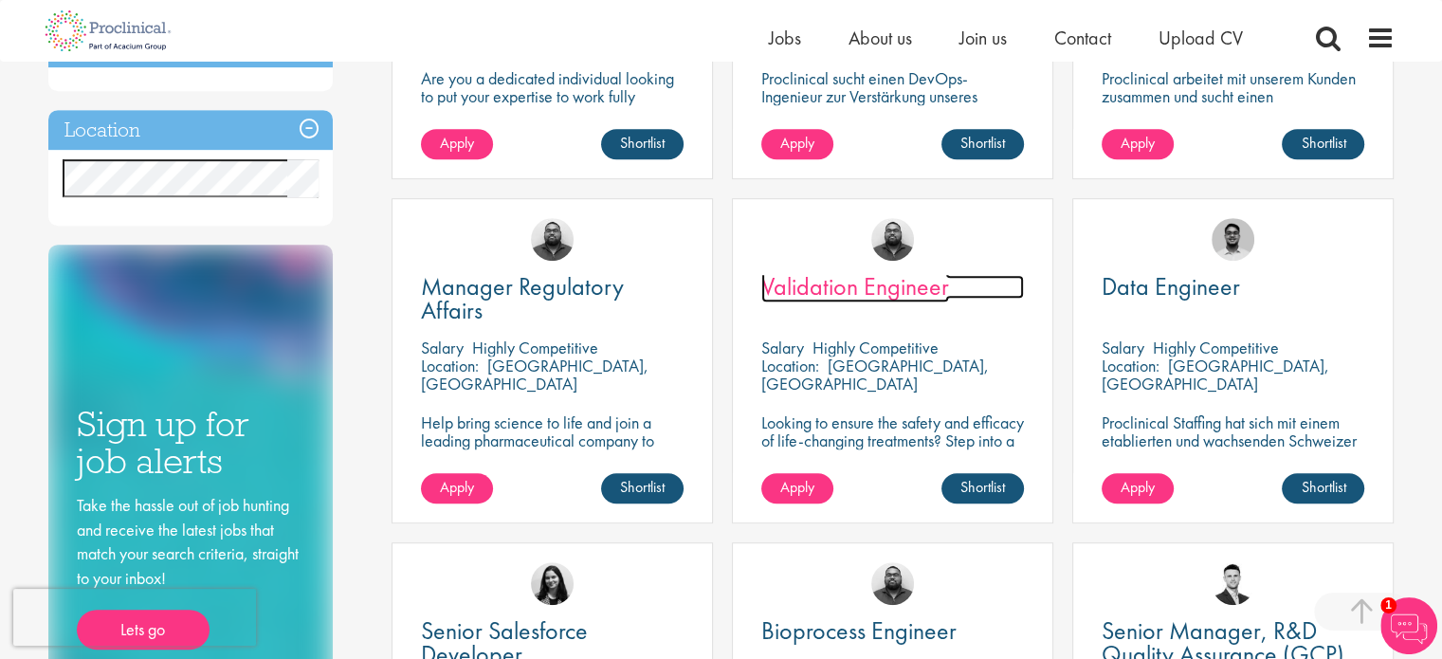
click at [895, 281] on span "Validation Engineer" at bounding box center [855, 286] width 188 height 32
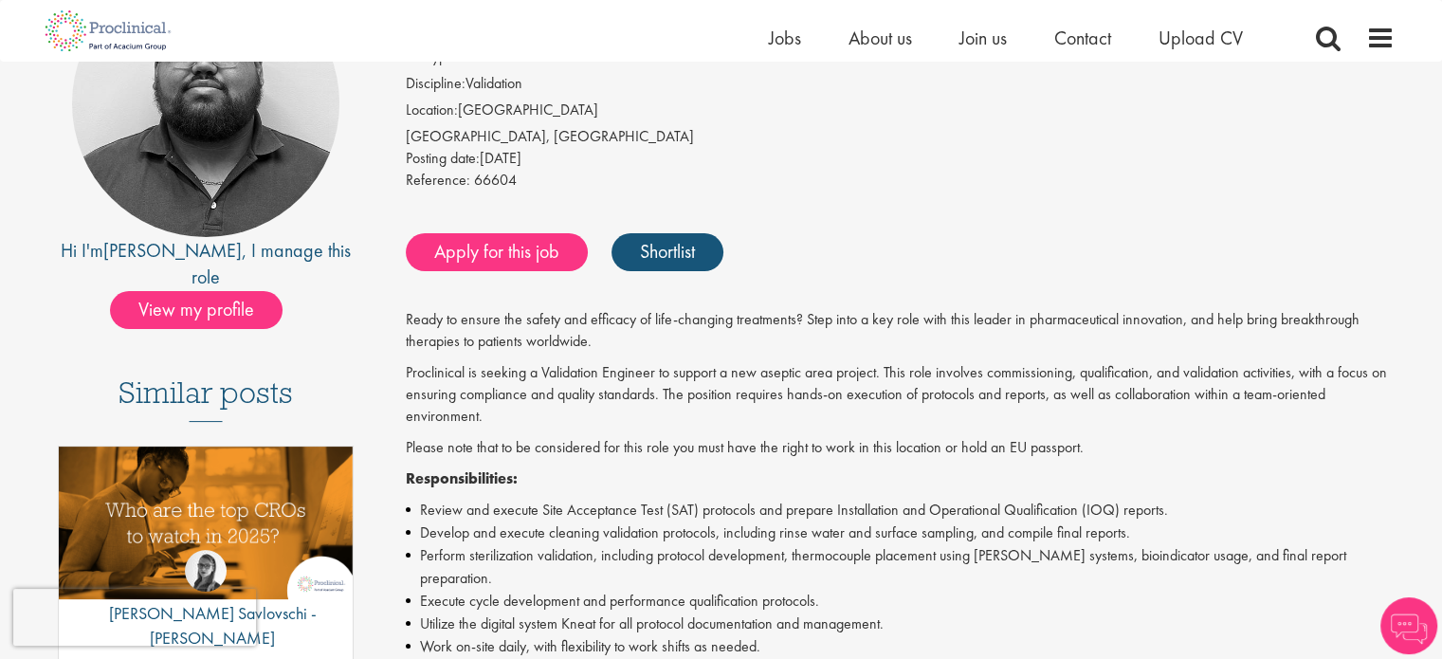
scroll to position [246, 0]
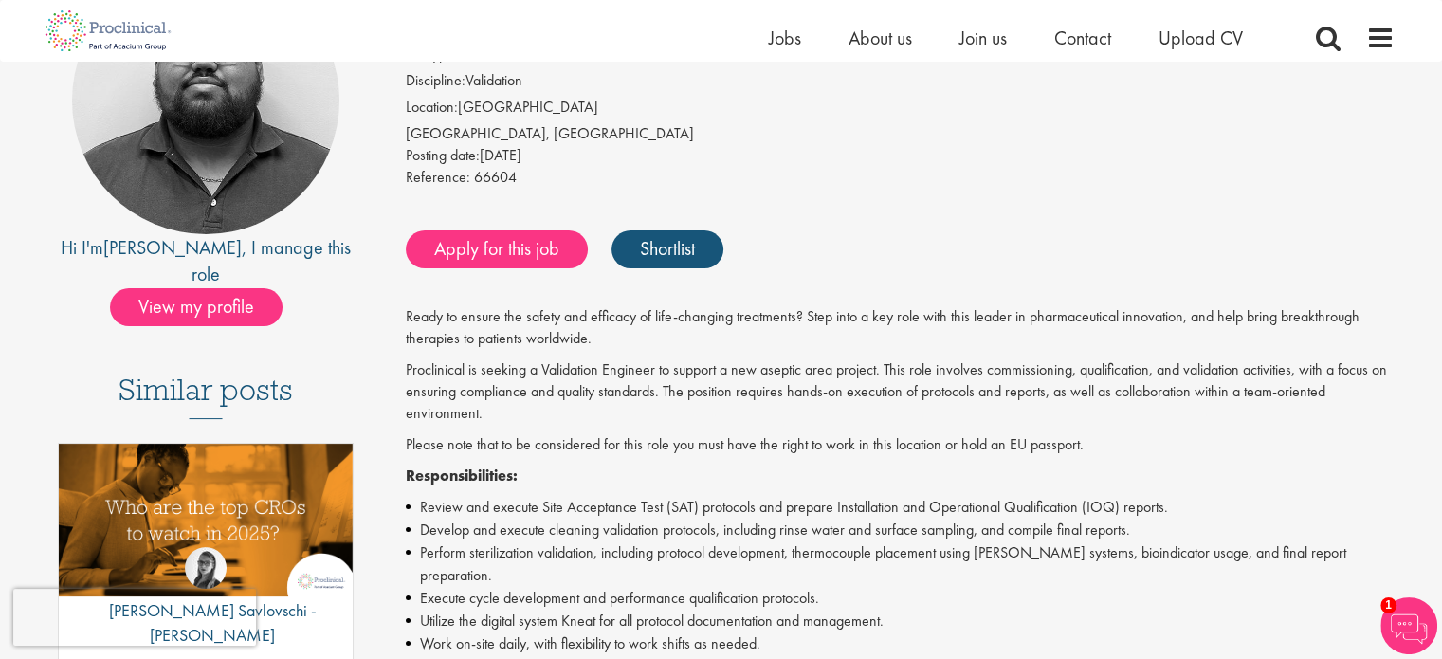
click at [661, 505] on li "Review and execute Site Acceptance Test (SAT) protocols and prepare Installatio…" at bounding box center [900, 507] width 989 height 23
click at [689, 505] on li "Review and execute Site Acceptance Test (SAT) protocols and prepare Installatio…" at bounding box center [900, 507] width 989 height 23
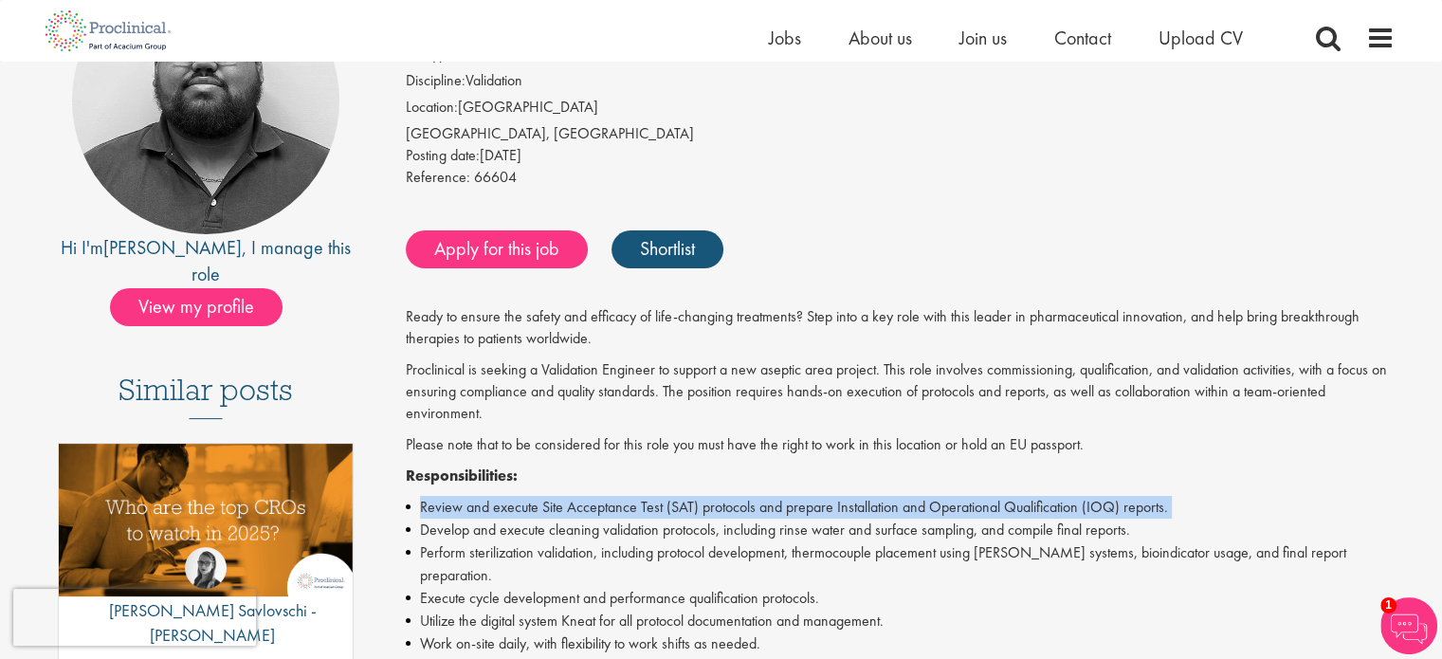
click at [689, 505] on li "Review and execute Site Acceptance Test (SAT) protocols and prepare Installatio…" at bounding box center [900, 507] width 989 height 23
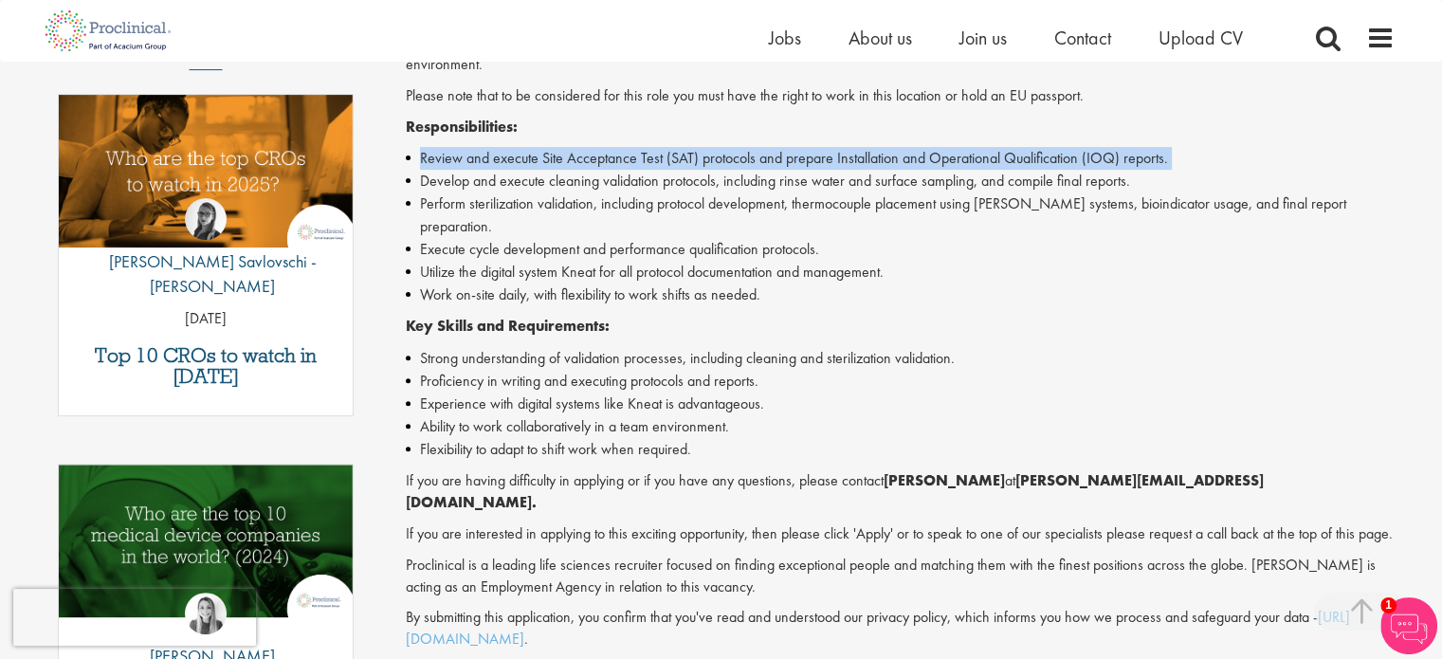
scroll to position [607, 0]
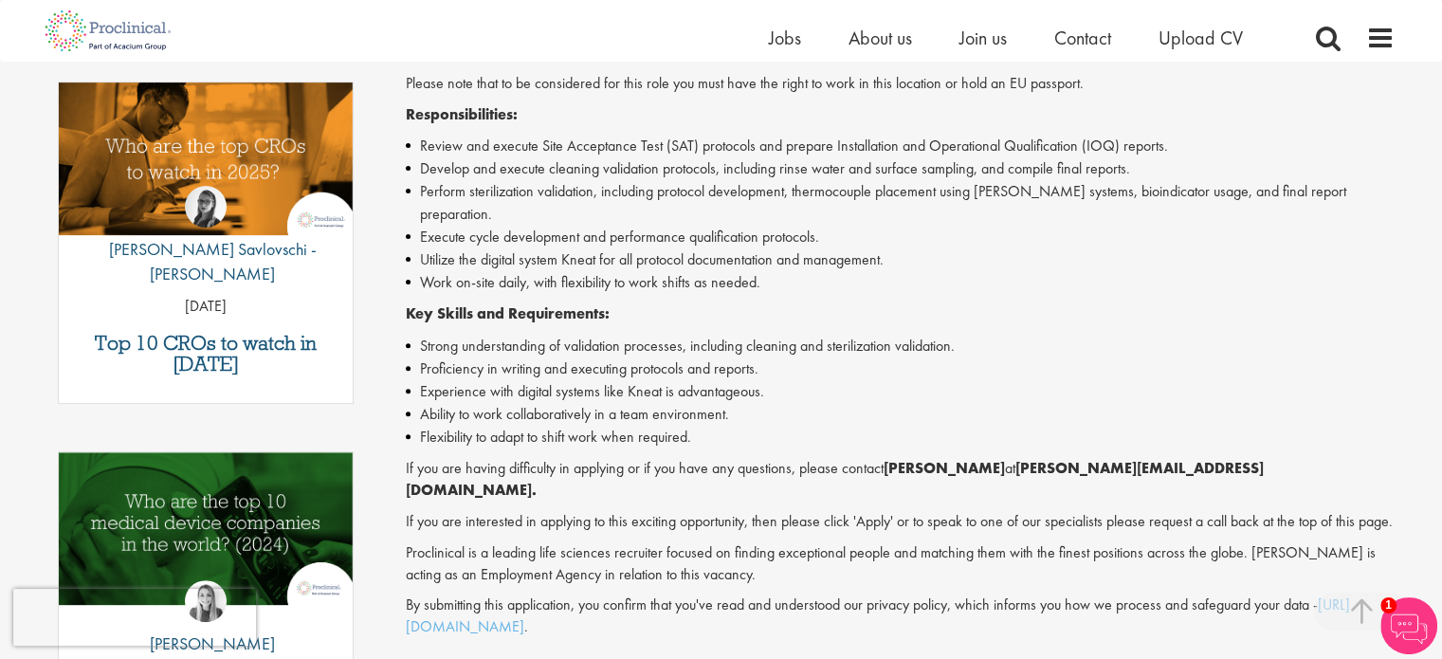
click at [689, 511] on p "If you are interested in applying to this exciting opportunity, then please cli…" at bounding box center [900, 522] width 989 height 22
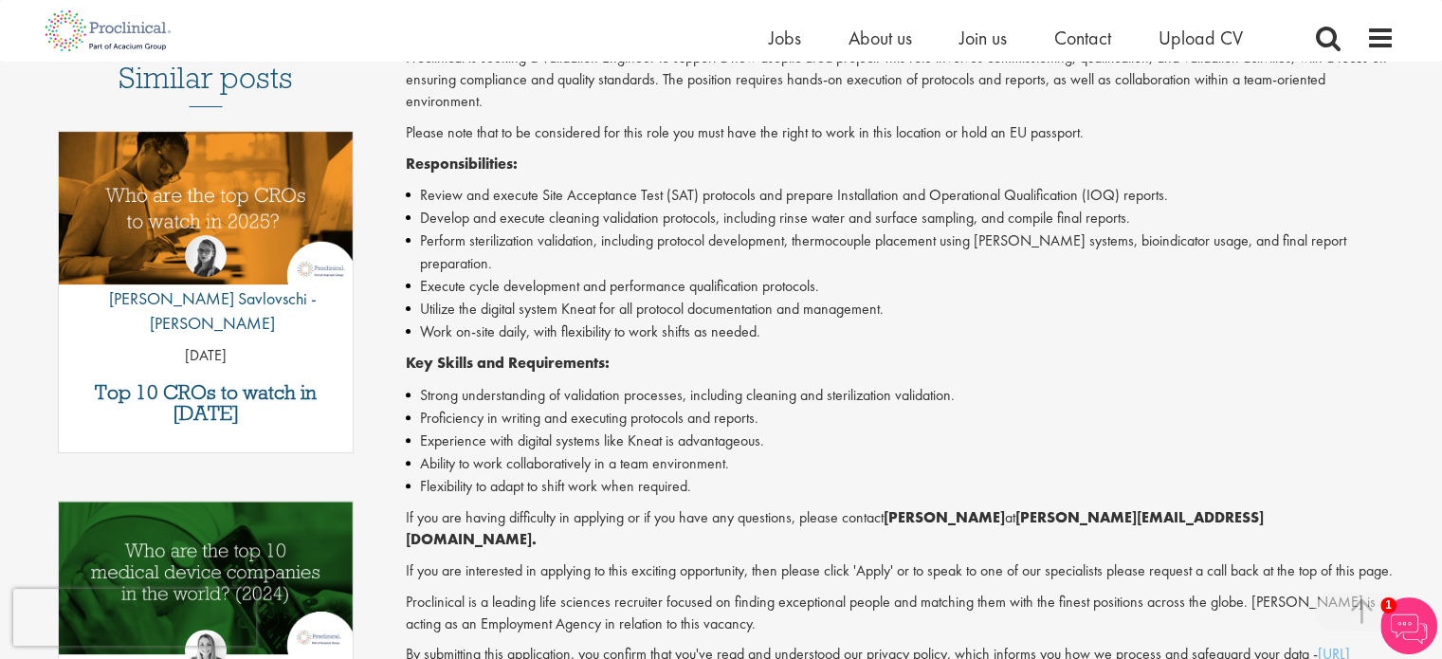
scroll to position [557, 0]
click at [512, 407] on li "Proficiency in writing and executing protocols and reports." at bounding box center [900, 418] width 989 height 23
drag, startPoint x: 512, startPoint y: 402, endPoint x: 639, endPoint y: 394, distance: 127.2
click at [639, 407] on li "Proficiency in writing and executing protocols and reports." at bounding box center [900, 418] width 989 height 23
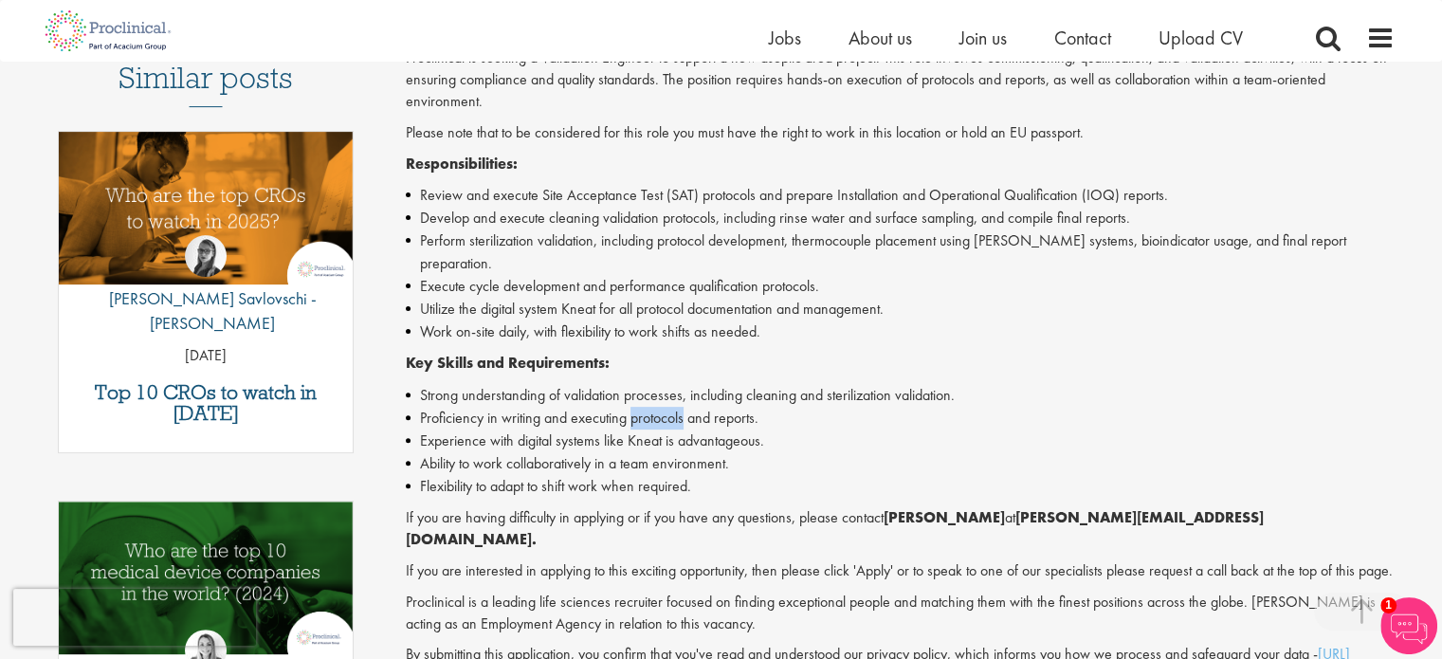
click at [639, 407] on li "Proficiency in writing and executing protocols and reports." at bounding box center [900, 418] width 989 height 23
click at [575, 507] on p "If you are having difficulty in applying or if you have any questions, please c…" at bounding box center [900, 529] width 989 height 44
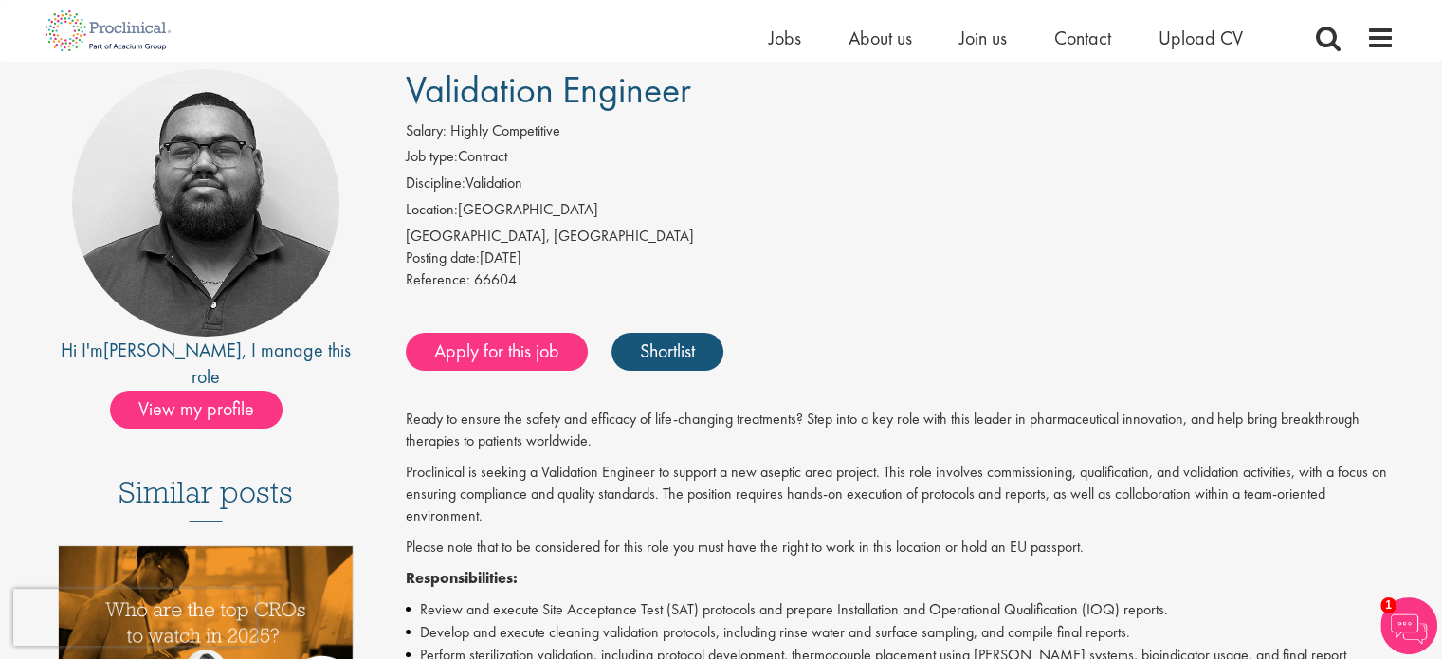
scroll to position [144, 0]
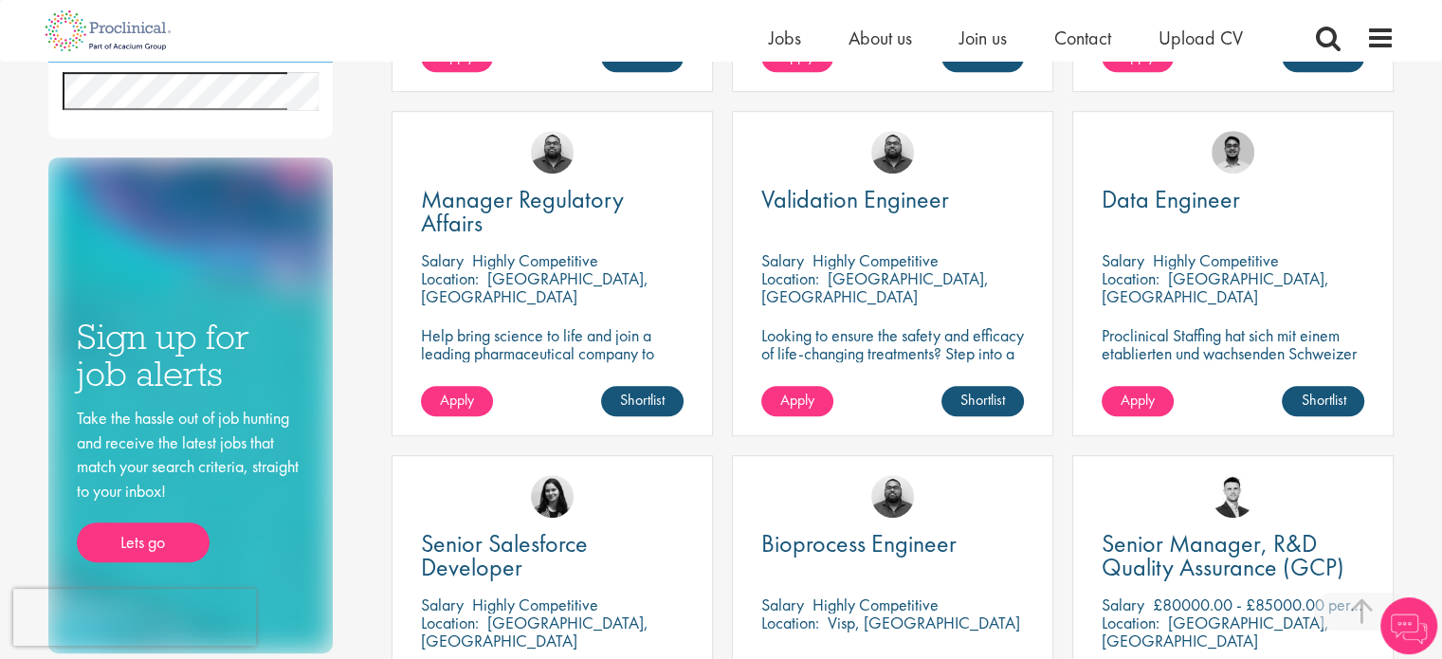
scroll to position [1144, 0]
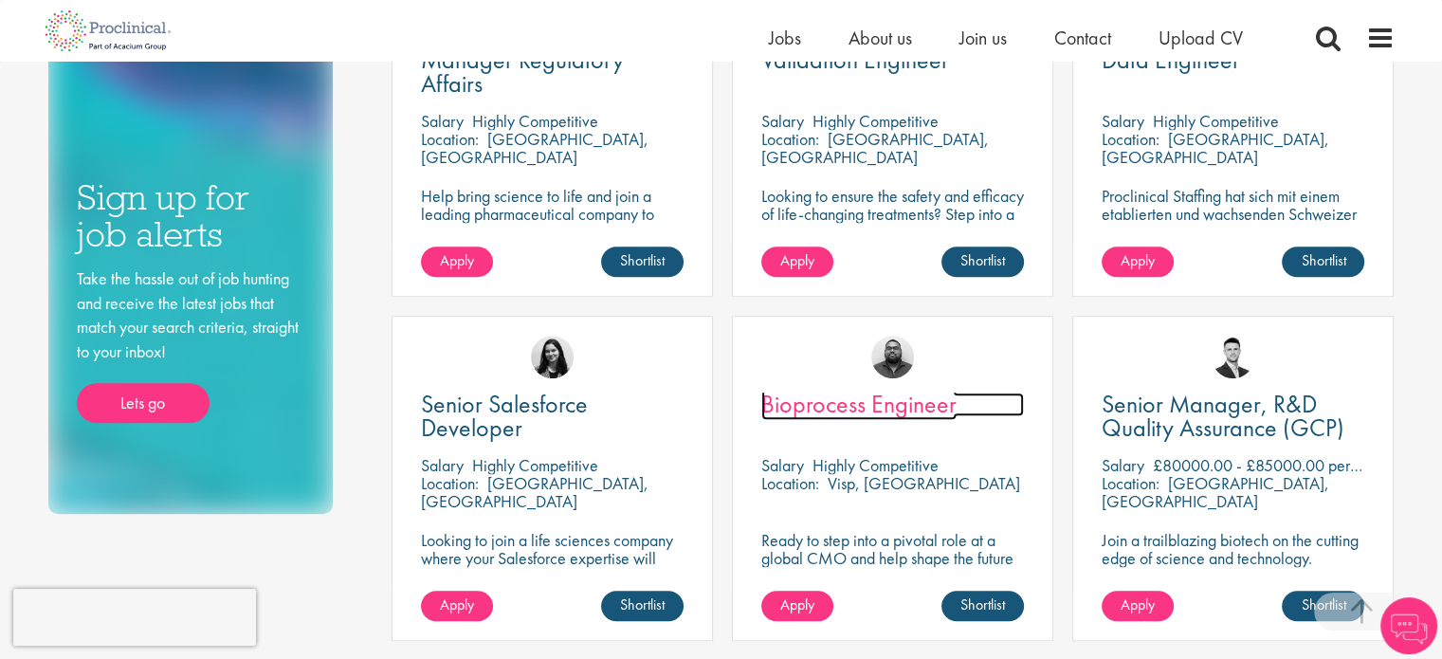
click at [882, 412] on span "Bioprocess Engineer" at bounding box center [858, 404] width 195 height 32
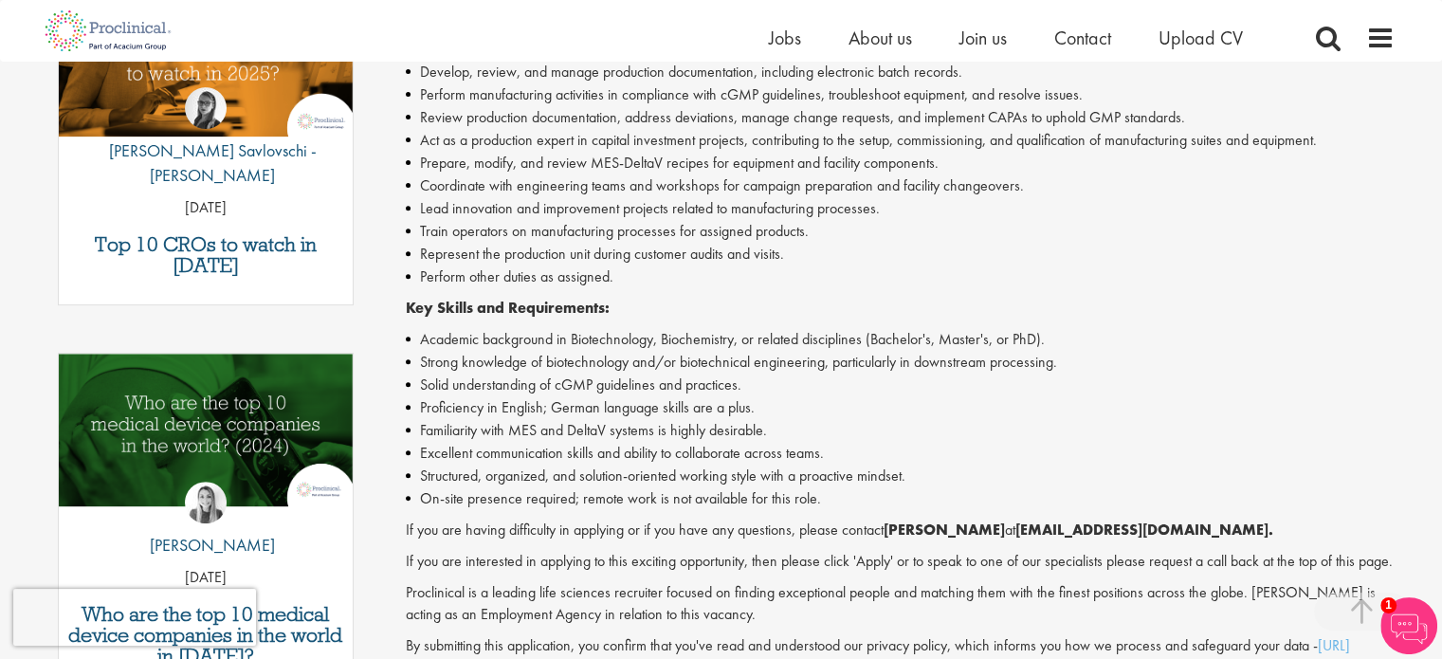
scroll to position [705, 0]
click at [613, 347] on li "Academic background in Biotechnology, Biochemistry, or related disciplines (Bac…" at bounding box center [900, 339] width 989 height 23
click at [789, 365] on li "Strong knowledge of biotechnology and/or biotechnical engineering, particularly…" at bounding box center [900, 362] width 989 height 23
drag, startPoint x: 789, startPoint y: 365, endPoint x: 722, endPoint y: 364, distance: 66.4
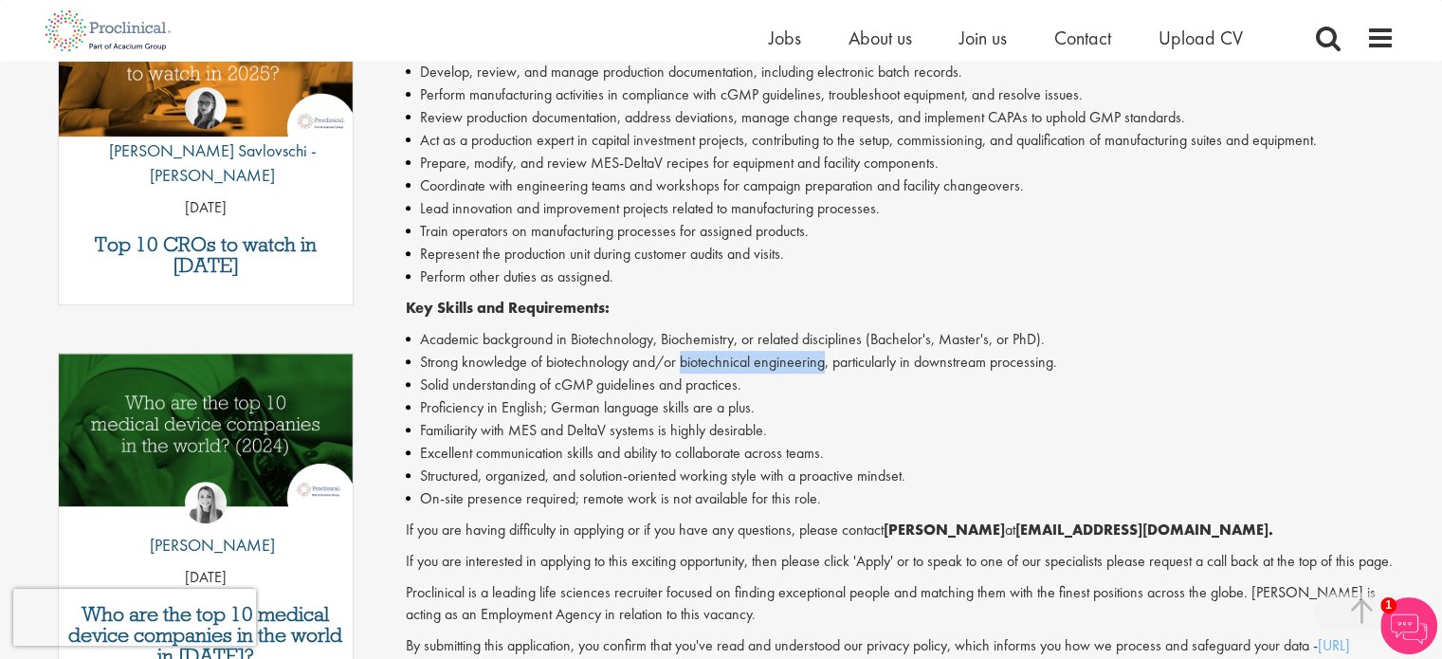
click at [722, 364] on li "Strong knowledge of biotechnology and/or biotechnical engineering, particularly…" at bounding box center [900, 362] width 989 height 23
click at [798, 410] on li "Proficiency in English; German language skills are a plus." at bounding box center [900, 407] width 989 height 23
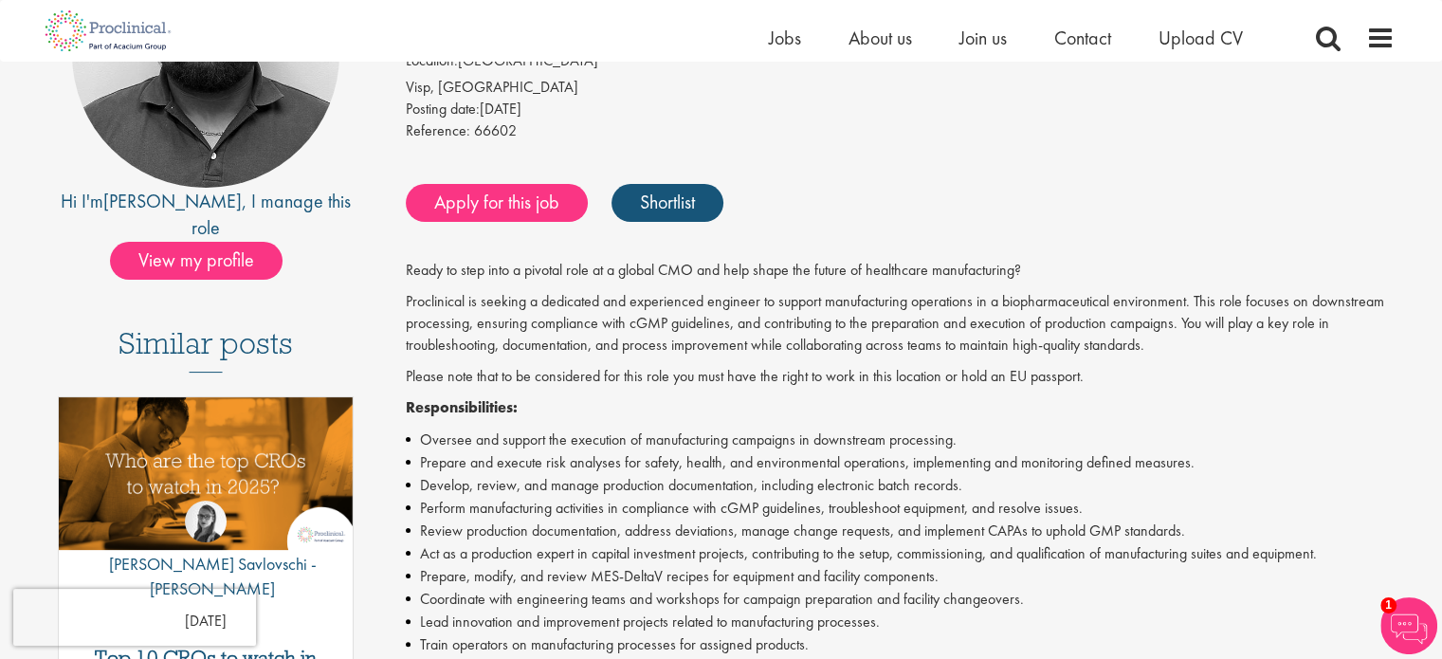
scroll to position [300, 0]
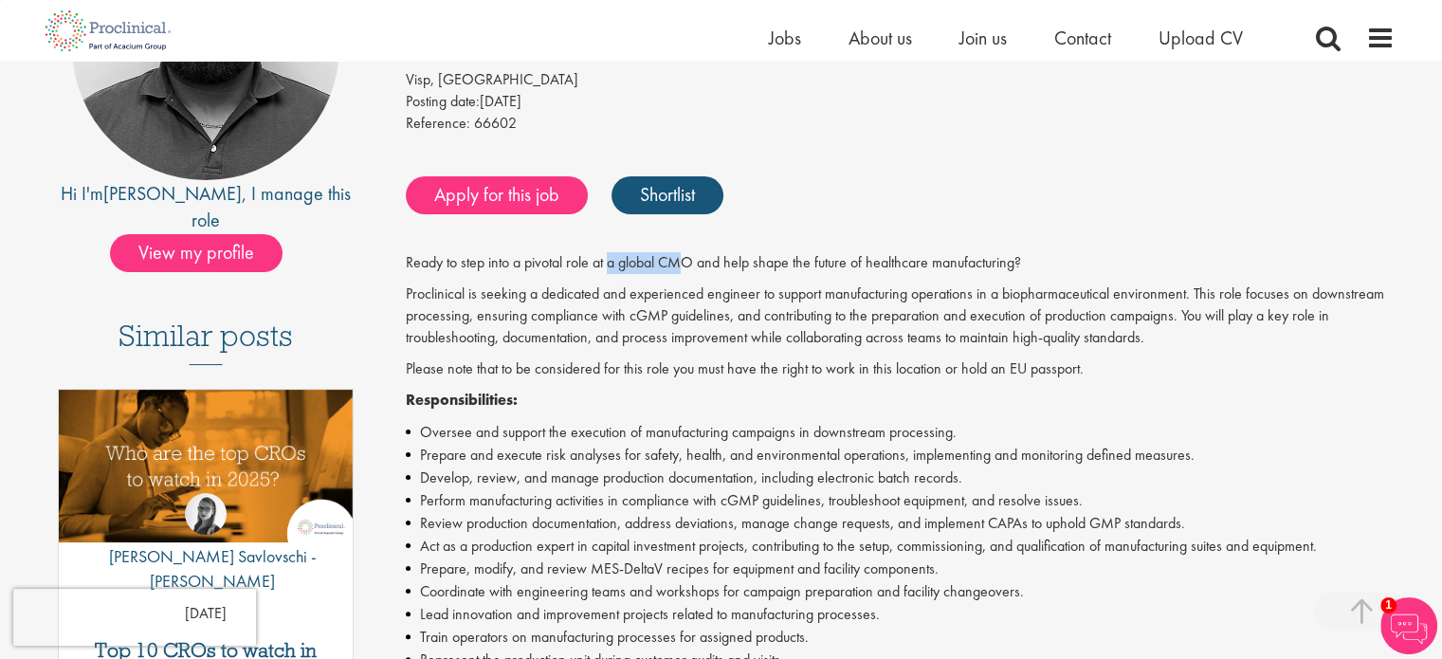
drag, startPoint x: 690, startPoint y: 264, endPoint x: 612, endPoint y: 264, distance: 77.7
click at [612, 264] on p "Ready to step into a pivotal role at a global CMO and help shape the future of …" at bounding box center [900, 263] width 989 height 22
drag, startPoint x: 619, startPoint y: 264, endPoint x: 698, endPoint y: 250, distance: 80.0
click at [698, 250] on div "Bioprocess Engineer Salary: Highly Competitive Job type: Contract Discipline: M…" at bounding box center [892, 628] width 1031 height 1430
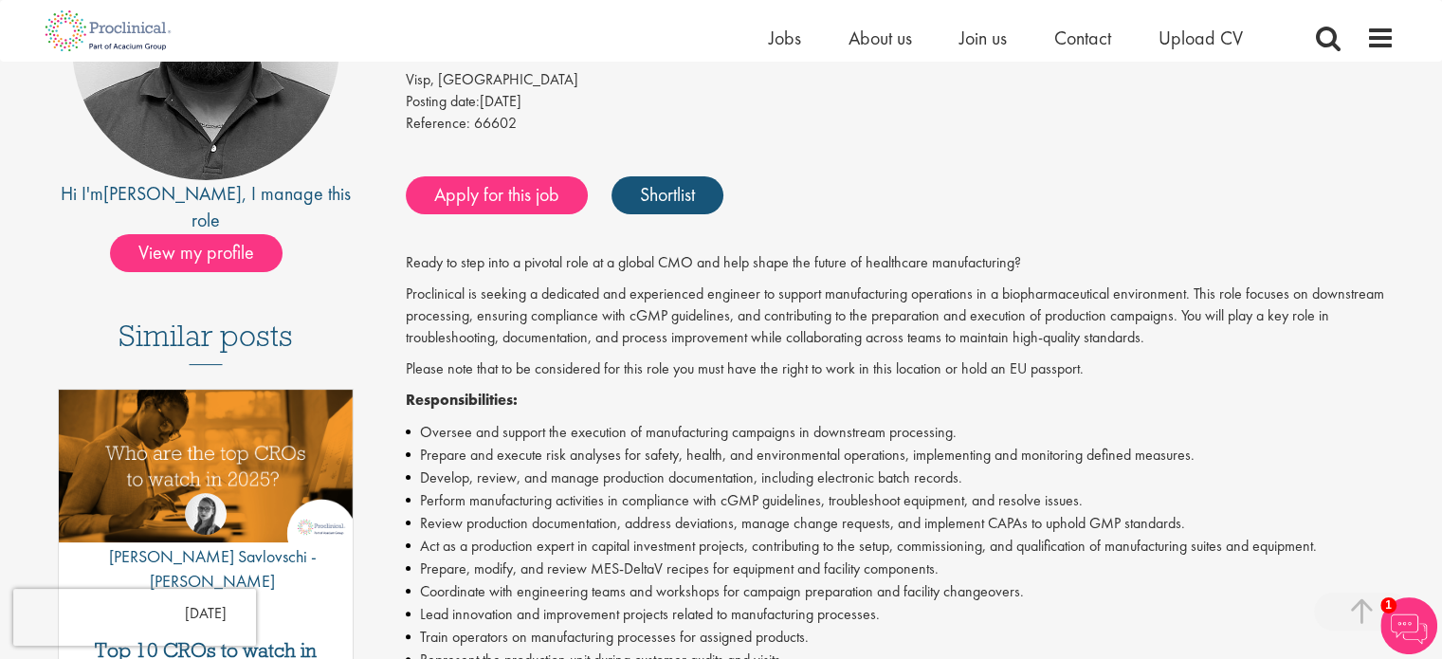
click at [752, 347] on p "Proclinical is seeking a dedicated and experienced engineer to support manufact…" at bounding box center [900, 315] width 989 height 65
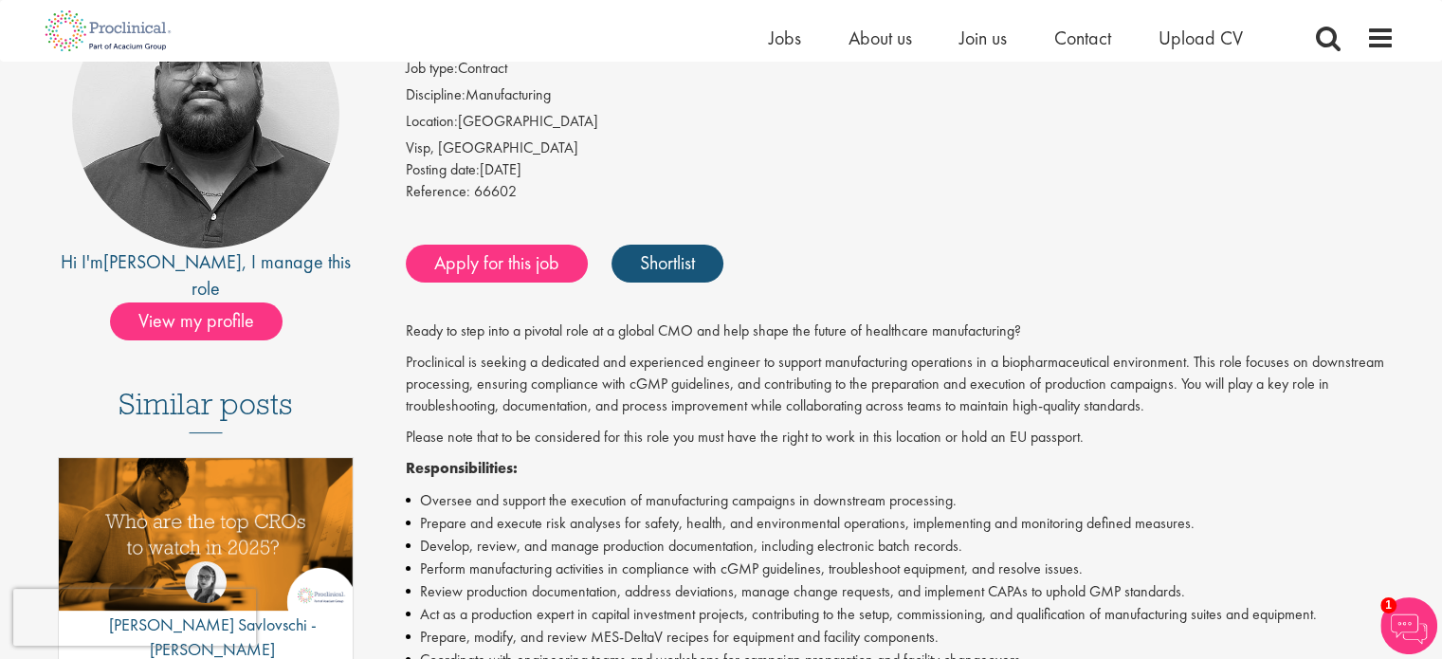
scroll to position [230, 0]
click at [675, 333] on p "Ready to step into a pivotal role at a global CMO and help shape the future of …" at bounding box center [900, 332] width 989 height 22
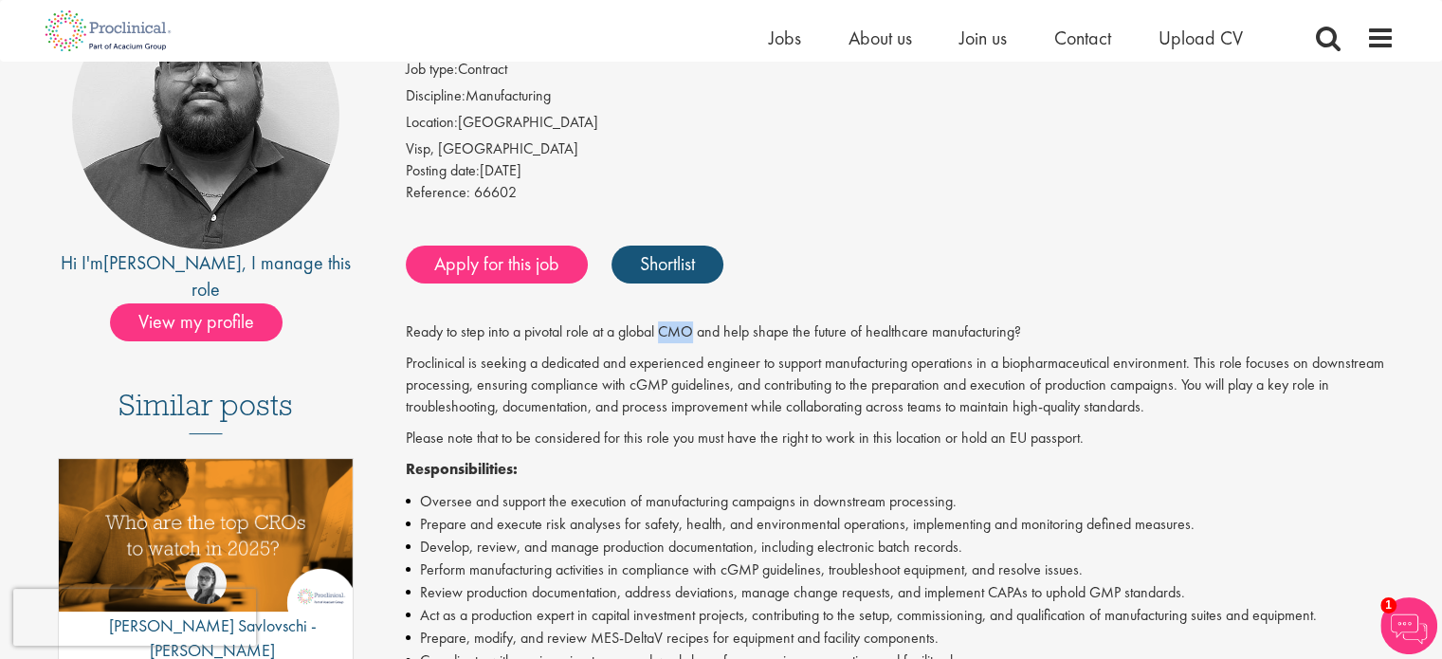
click at [675, 333] on p "Ready to step into a pivotal role at a global CMO and help shape the future of …" at bounding box center [900, 332] width 989 height 22
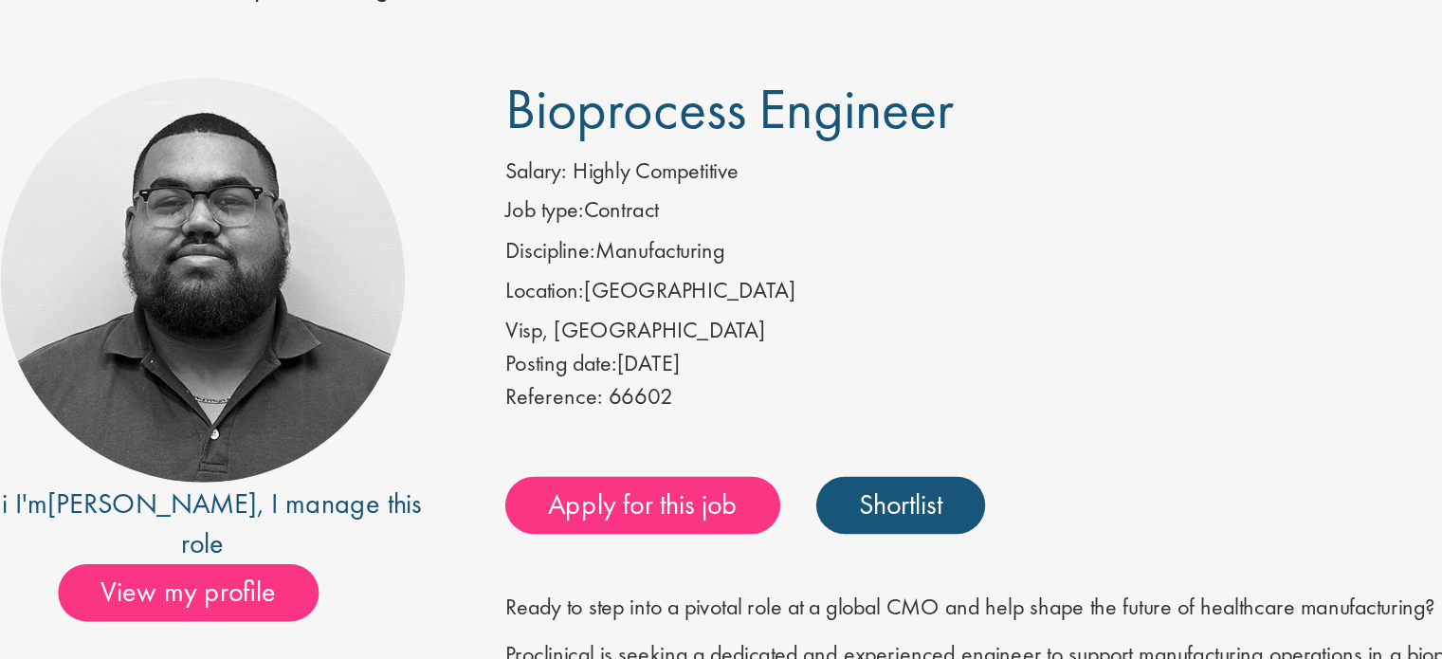
scroll to position [55, 0]
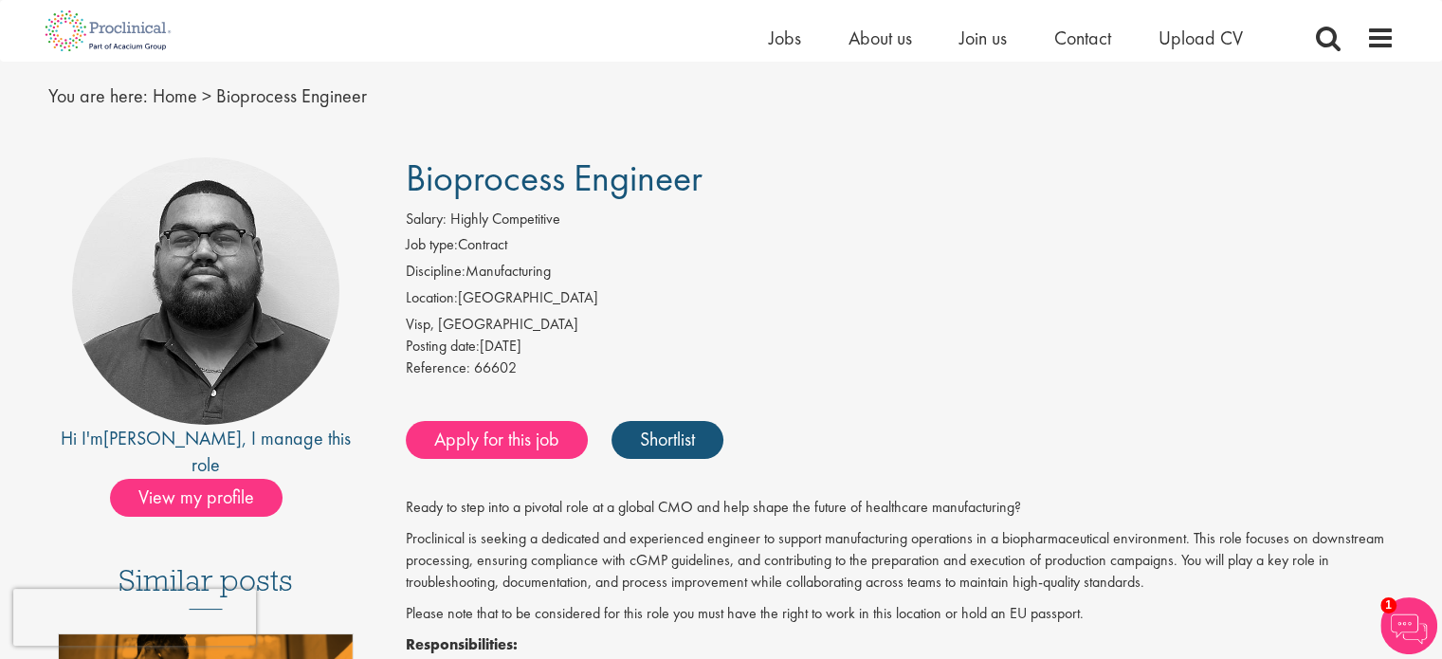
drag, startPoint x: 325, startPoint y: 321, endPoint x: 492, endPoint y: 312, distance: 167.1
click at [492, 312] on li "Location: Switzerland" at bounding box center [900, 300] width 989 height 27
click at [514, 330] on div "Visp, [GEOGRAPHIC_DATA]" at bounding box center [900, 325] width 989 height 22
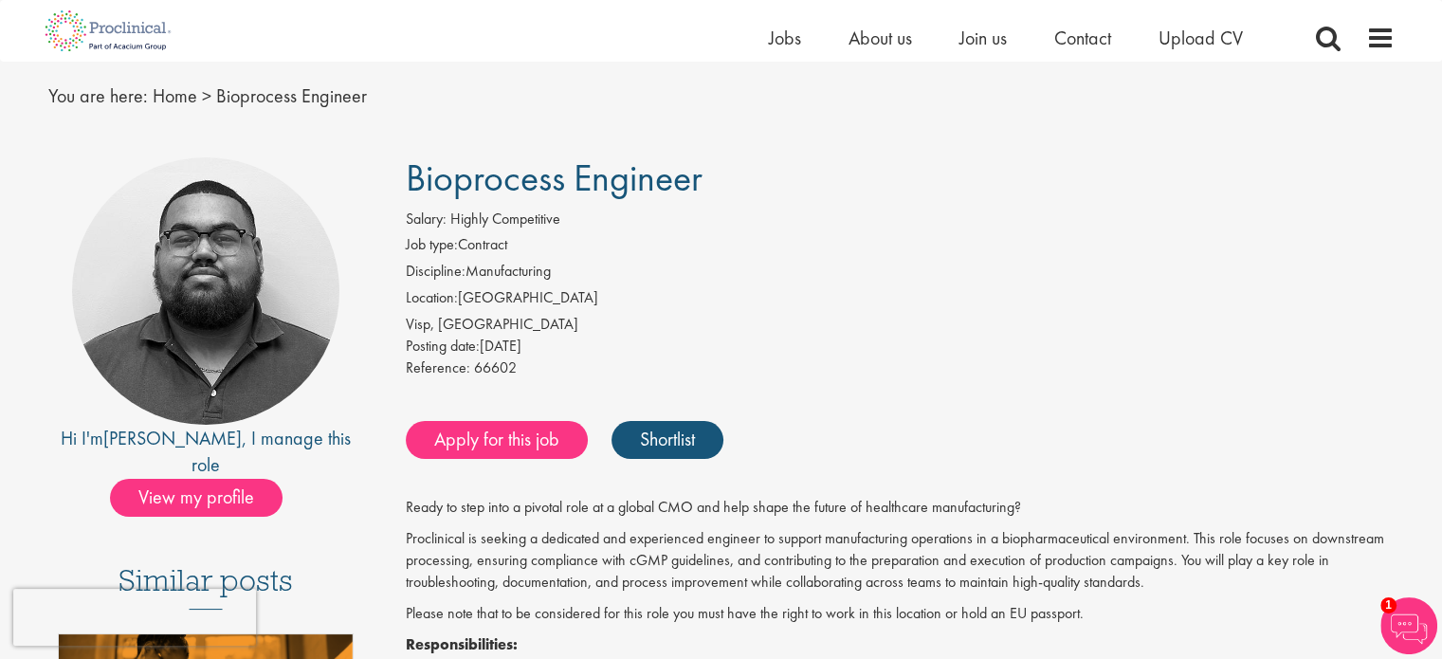
click at [509, 349] on div "Posting date: 11 Aug 2025" at bounding box center [900, 347] width 989 height 22
click at [214, 479] on span "View my profile" at bounding box center [196, 498] width 173 height 38
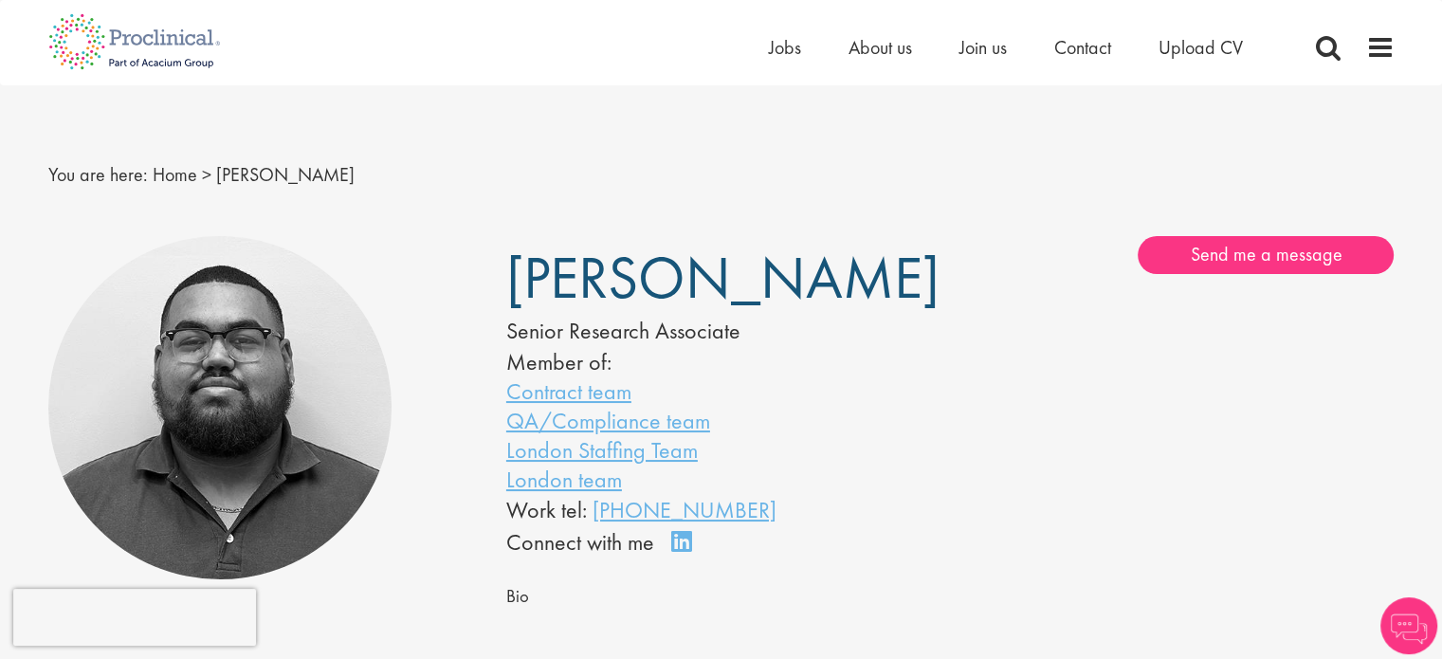
click at [641, 331] on div "Senior Research Associate" at bounding box center [699, 331] width 387 height 32
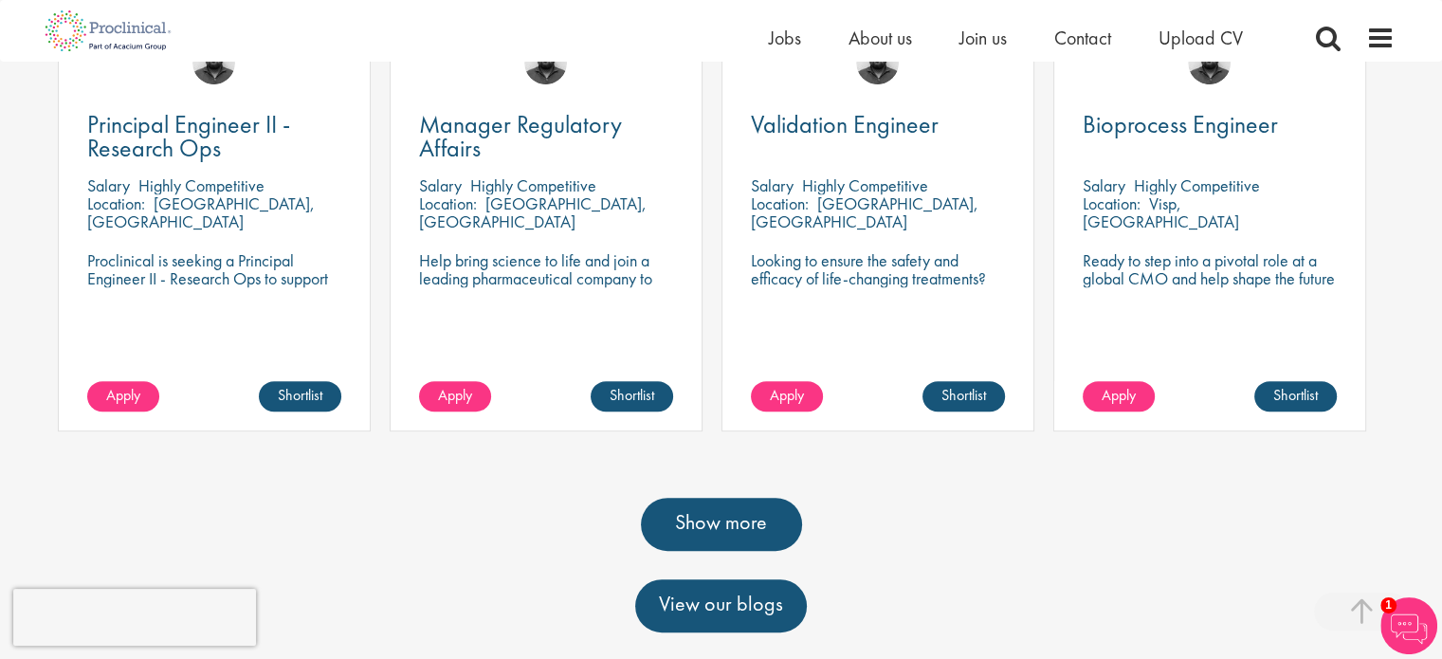
scroll to position [715, 0]
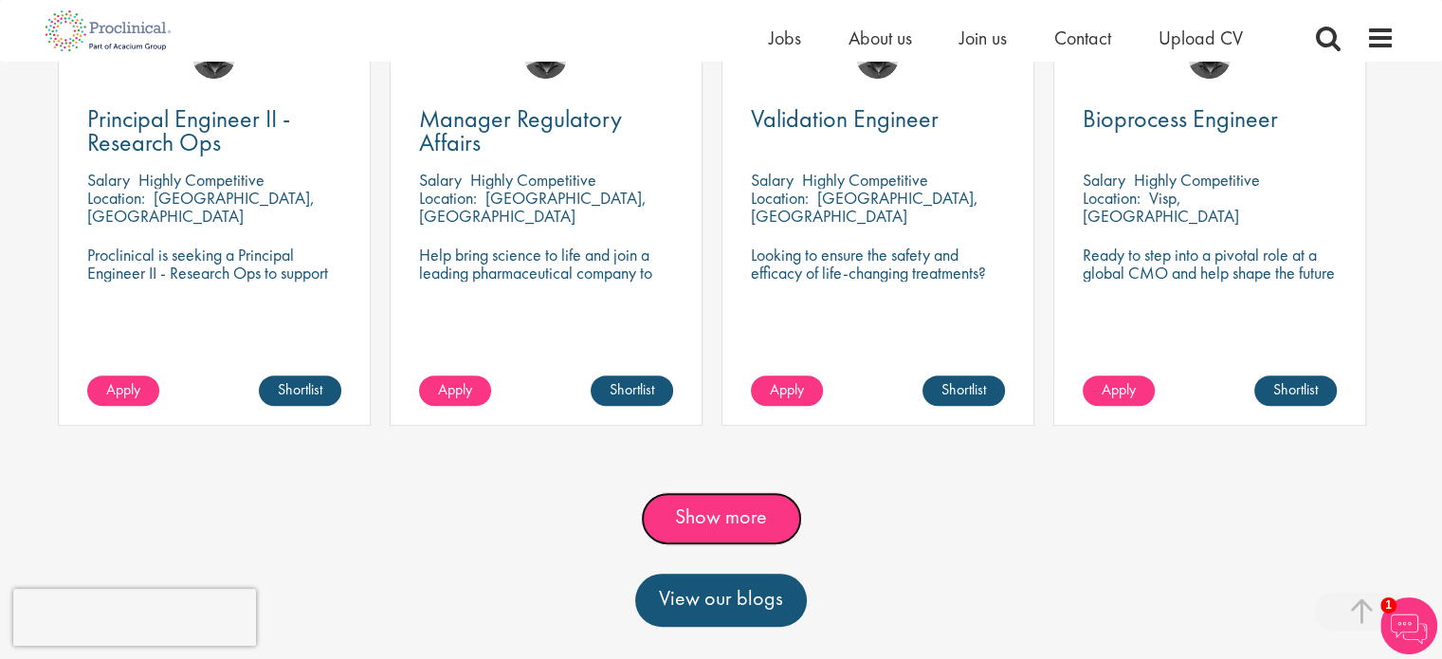
click at [734, 511] on link "Show more" at bounding box center [721, 518] width 161 height 53
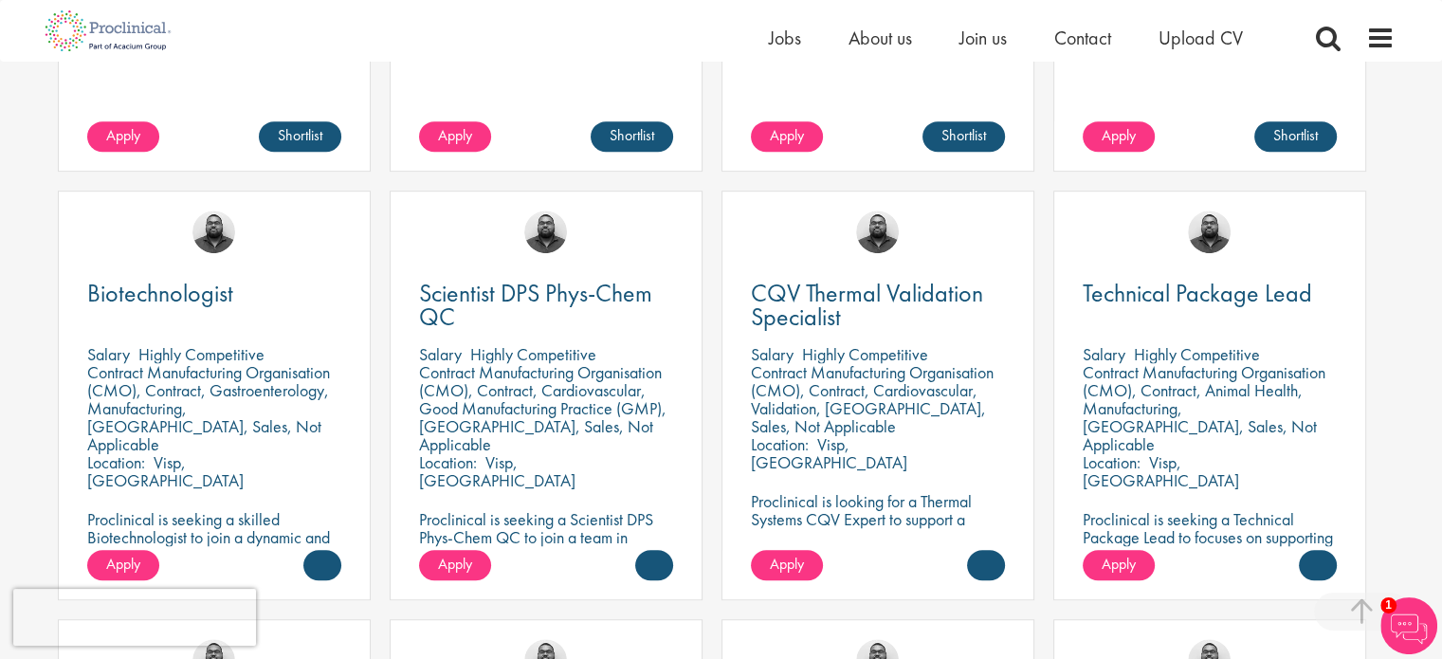
scroll to position [698, 0]
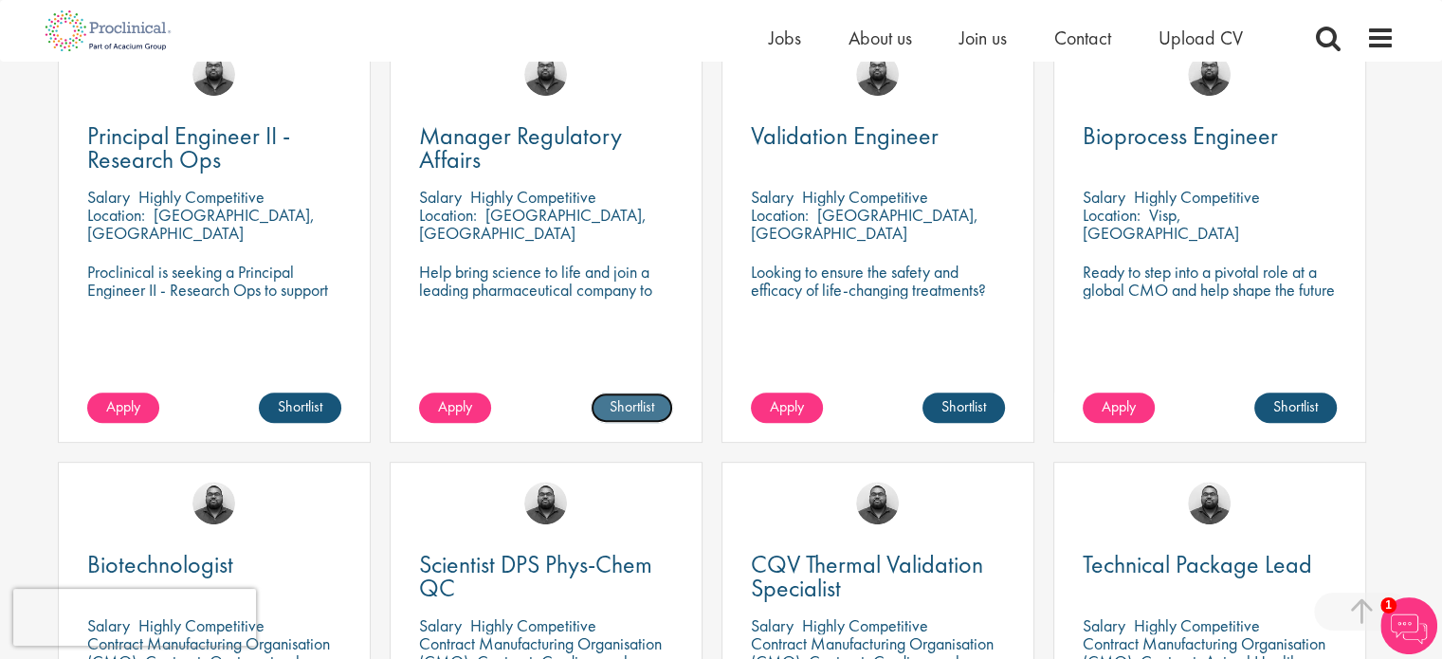
click at [633, 401] on link "Shortlist" at bounding box center [632, 407] width 82 height 30
click at [633, 401] on link "Shortlisted" at bounding box center [624, 407] width 98 height 30
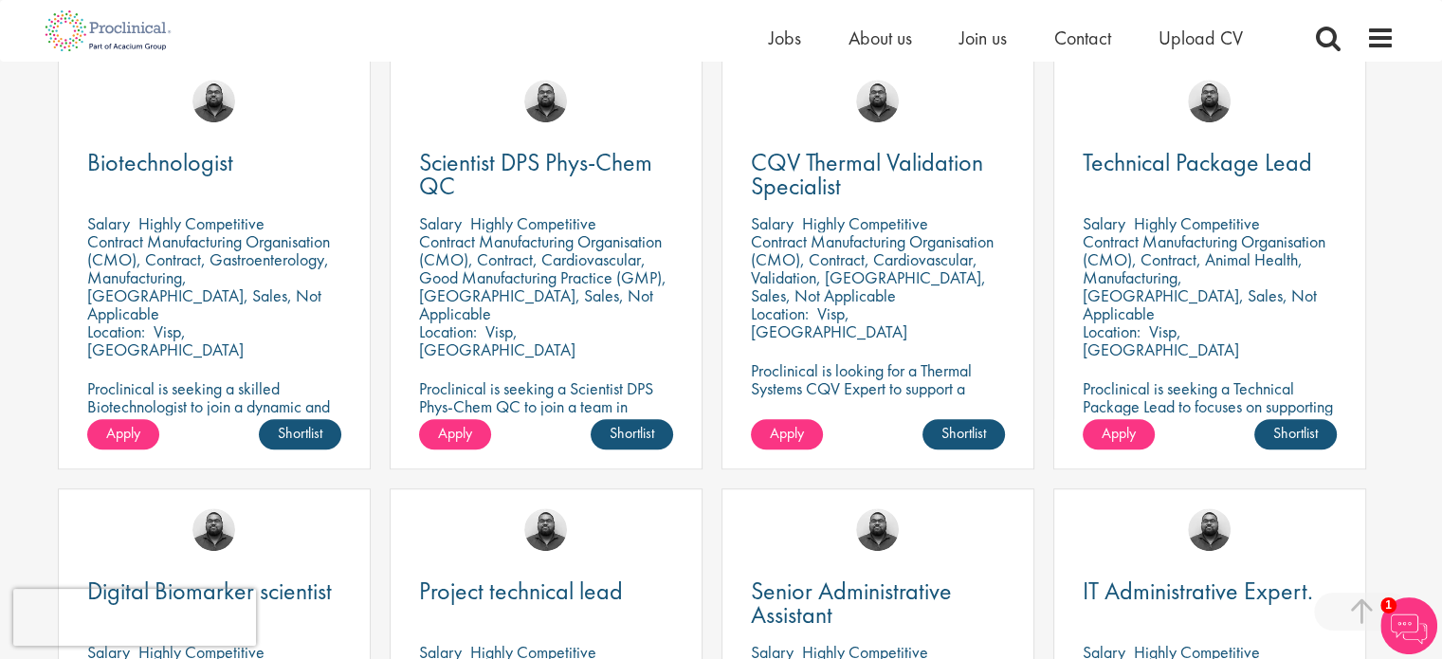
scroll to position [1099, 0]
click at [244, 321] on p "Visp, [GEOGRAPHIC_DATA]" at bounding box center [165, 341] width 156 height 40
click at [292, 427] on link "Shortlist" at bounding box center [300, 435] width 82 height 30
click at [292, 427] on link "Shortlisted" at bounding box center [293, 435] width 98 height 30
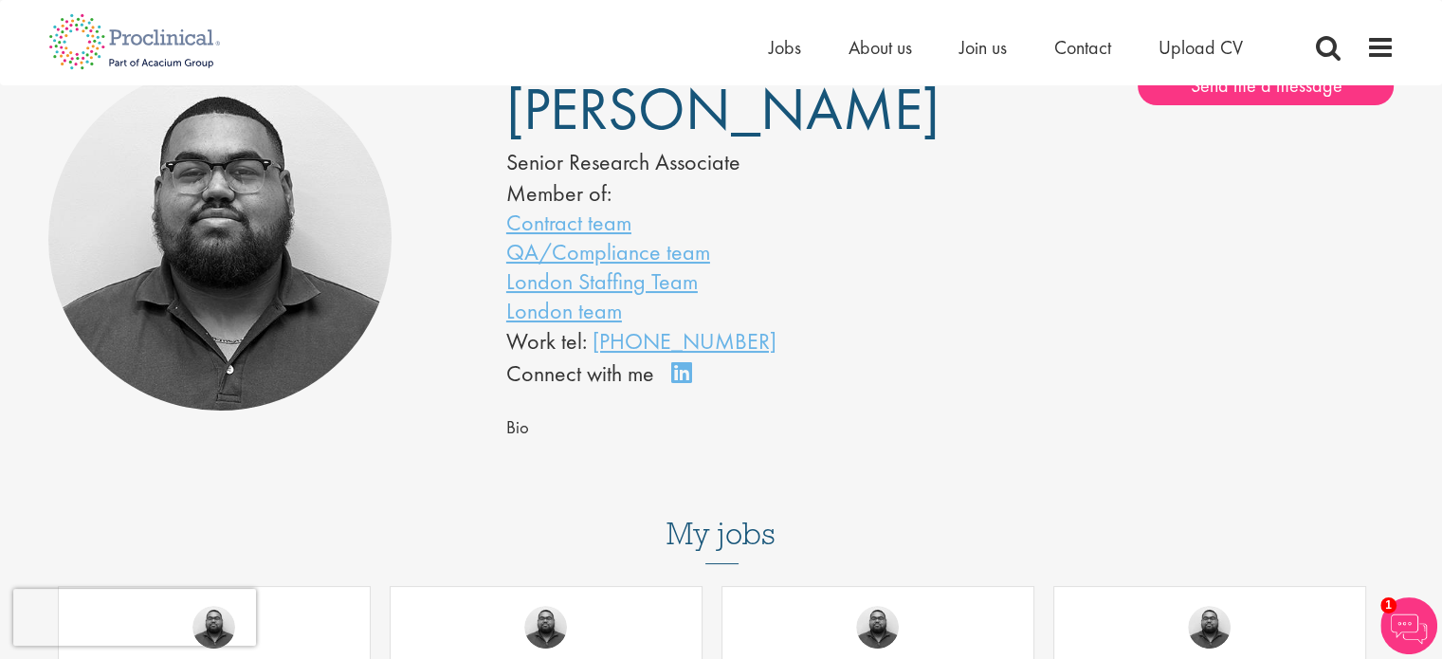
scroll to position [0, 0]
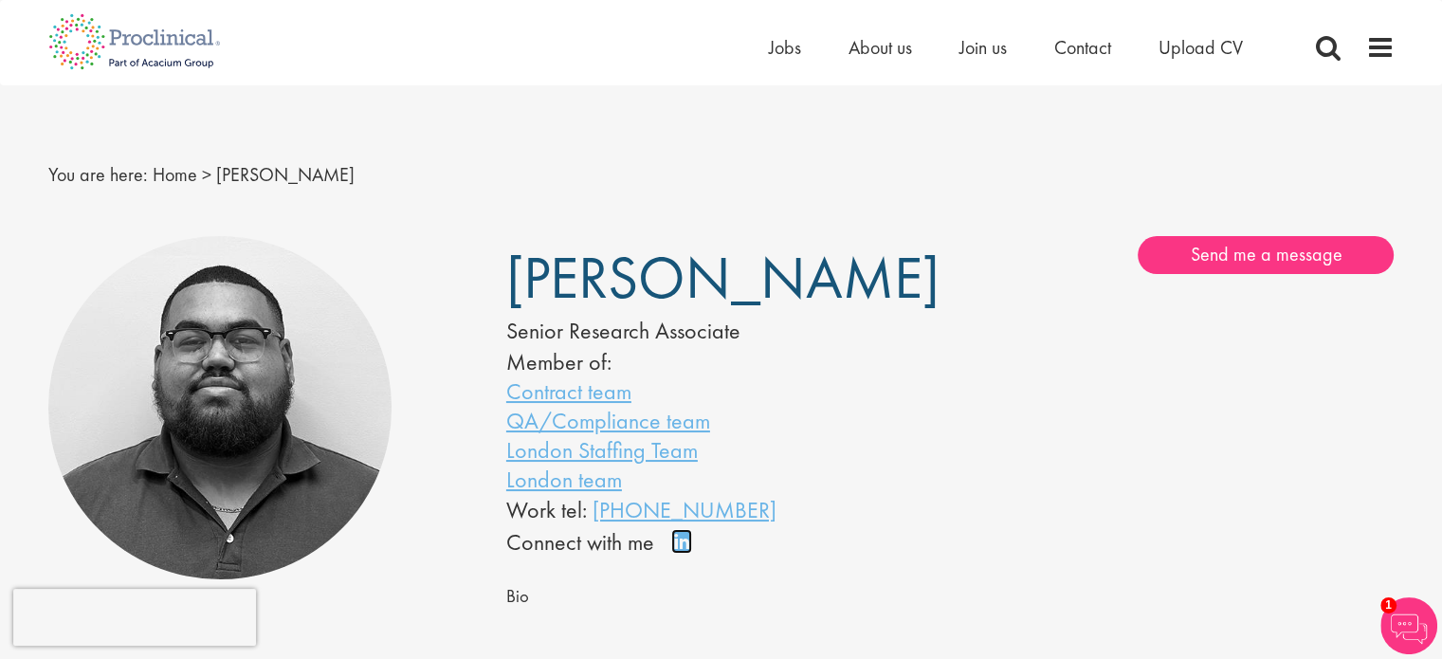
click at [688, 550] on link "Connect on LinkedIn" at bounding box center [687, 550] width 33 height 0
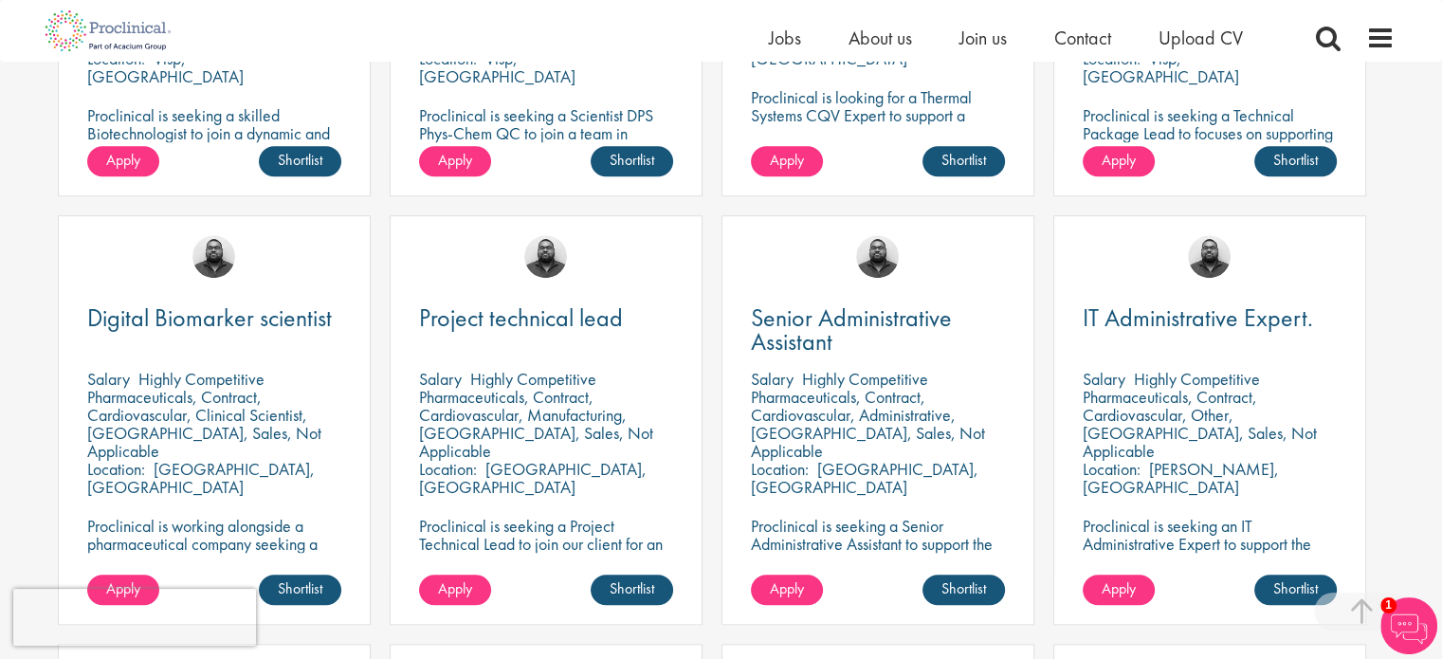
scroll to position [1376, 0]
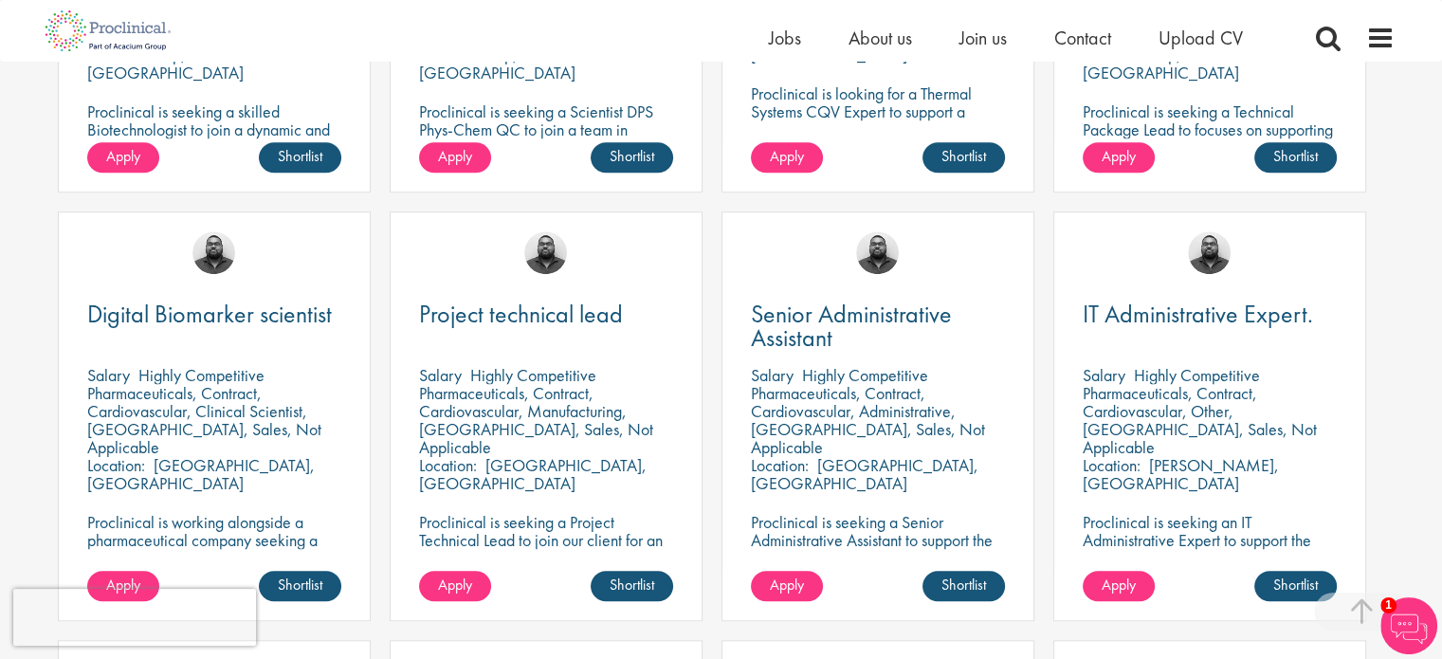
drag, startPoint x: 571, startPoint y: 428, endPoint x: 683, endPoint y: 448, distance: 113.6
click at [683, 448] on div "Project technical lead [GEOGRAPHIC_DATA] Highly Competitive Pharmaceuticals, Co…" at bounding box center [546, 416] width 313 height 410
drag, startPoint x: 656, startPoint y: 427, endPoint x: 548, endPoint y: 417, distance: 108.5
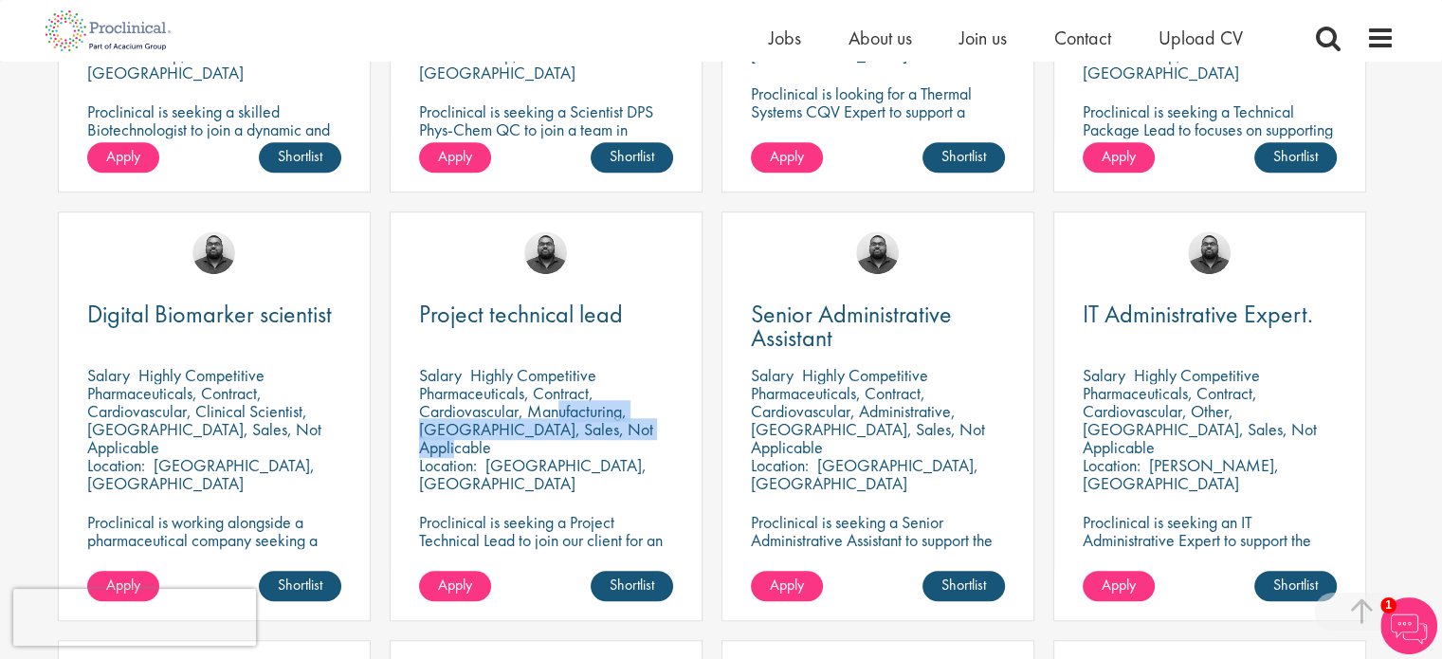
click at [548, 417] on div "Pharmaceuticals, Contract, Cardiovascular, Manufacturing, [GEOGRAPHIC_DATA], Sa…" at bounding box center [546, 420] width 254 height 72
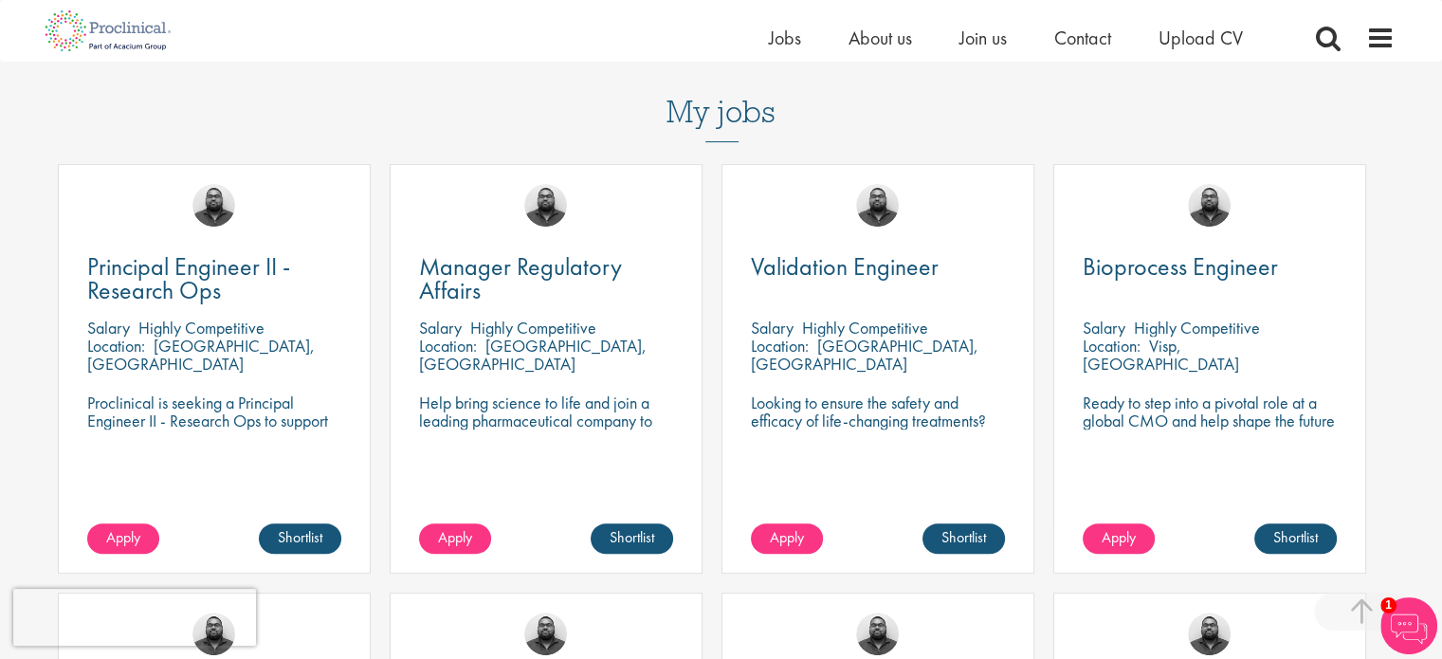
scroll to position [492, 0]
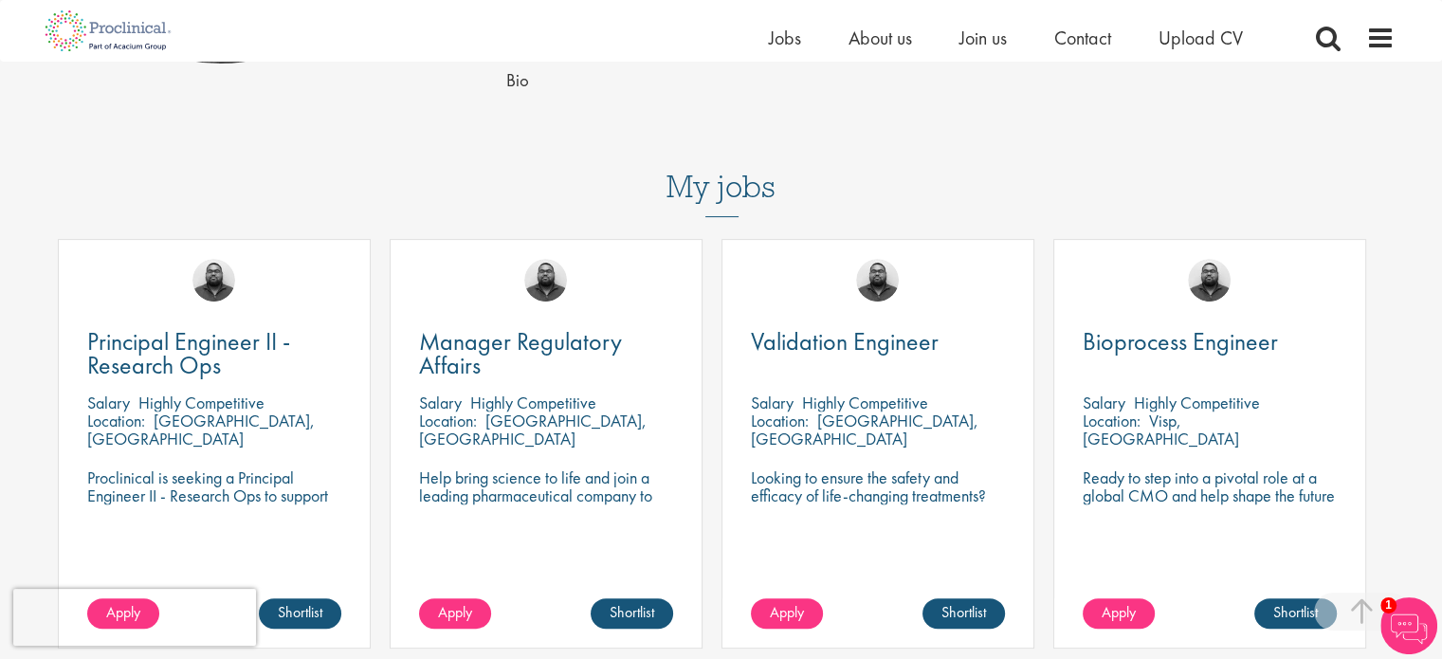
click at [856, 424] on p "[GEOGRAPHIC_DATA], [GEOGRAPHIC_DATA]" at bounding box center [865, 430] width 228 height 40
click at [860, 425] on p "[GEOGRAPHIC_DATA], [GEOGRAPHIC_DATA]" at bounding box center [865, 430] width 228 height 40
click at [893, 345] on span "Validation Engineer" at bounding box center [845, 341] width 188 height 32
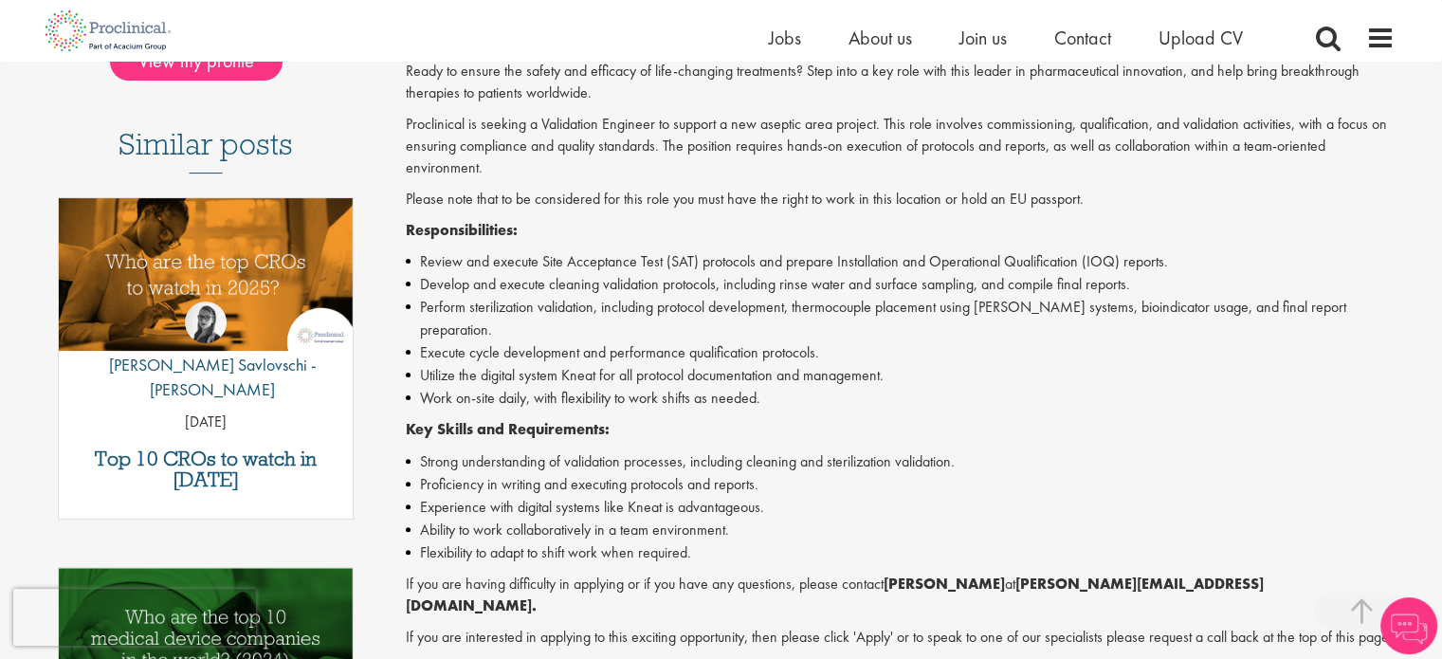
scroll to position [492, 0]
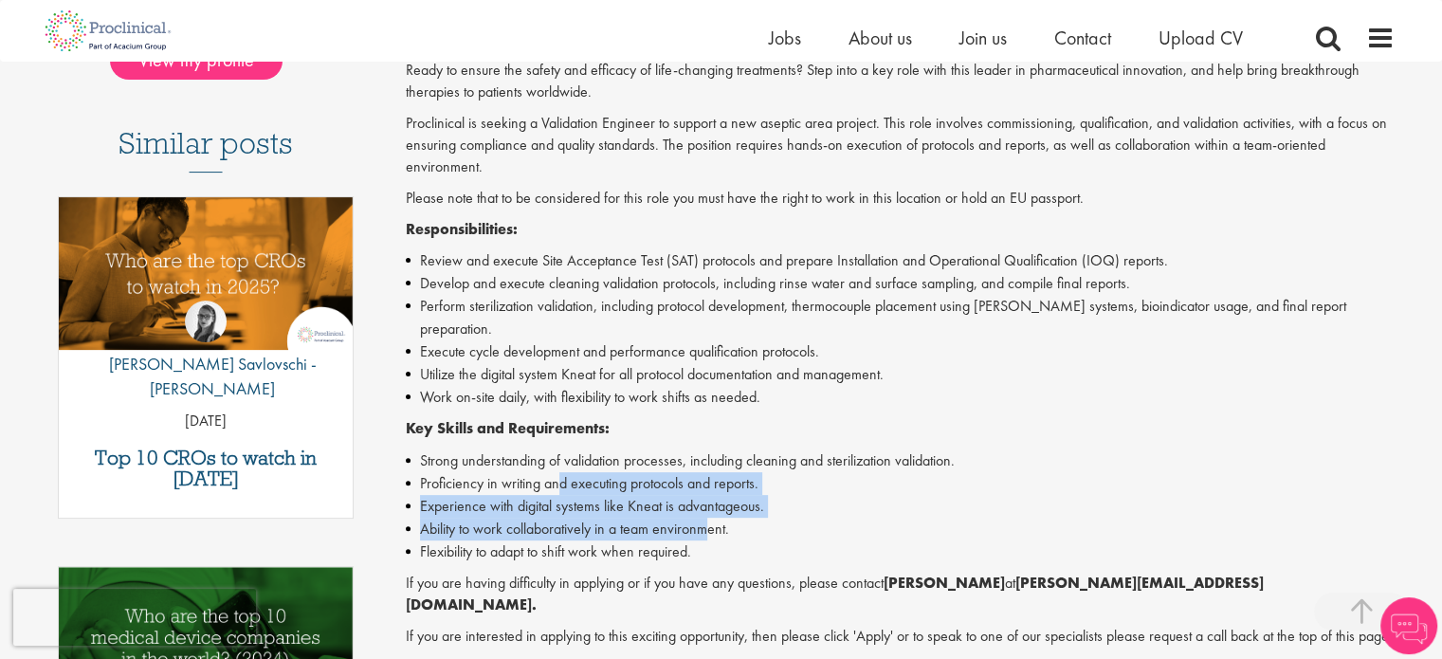
drag, startPoint x: 561, startPoint y: 465, endPoint x: 707, endPoint y: 497, distance: 149.3
click at [707, 497] on ul "Strong understanding of validation processes, including cleaning and sterilizat…" at bounding box center [900, 506] width 989 height 114
click at [707, 518] on li "Ability to work collaboratively in a team environment." at bounding box center [900, 529] width 989 height 23
